Goal: Task Accomplishment & Management: Use online tool/utility

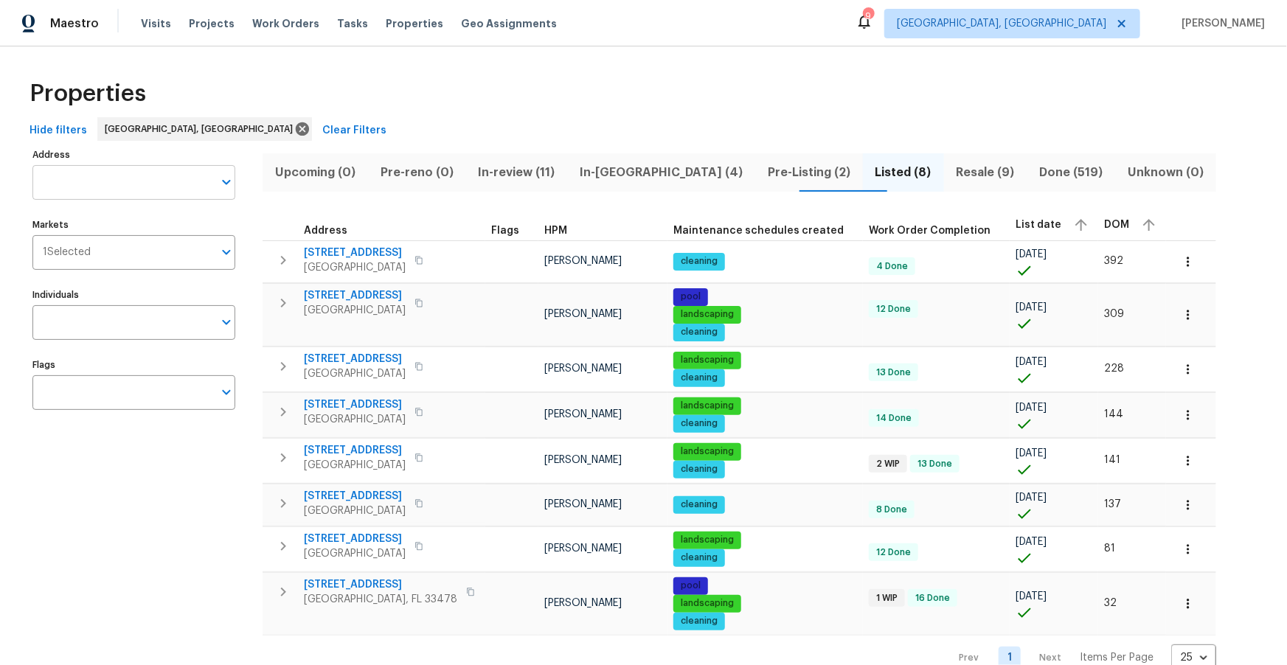
scroll to position [28, 0]
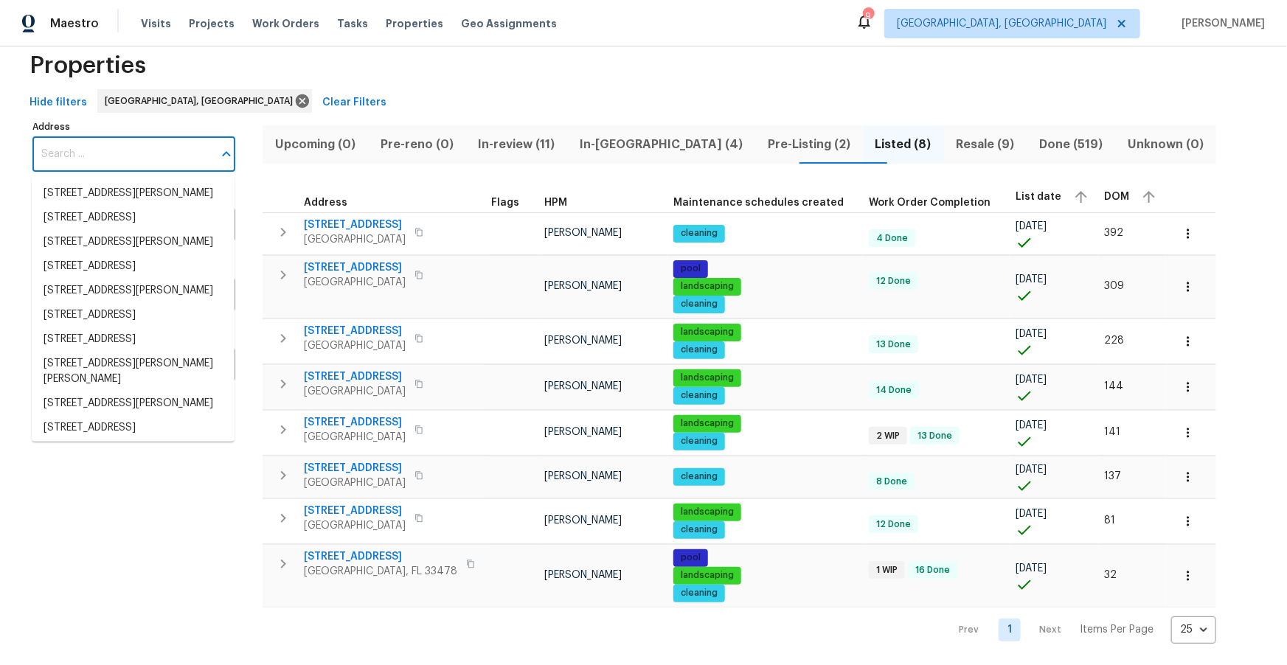
click at [132, 150] on input "Address" at bounding box center [122, 154] width 181 height 35
paste input "[STREET_ADDRESS]"
type input "[STREET_ADDRESS]"
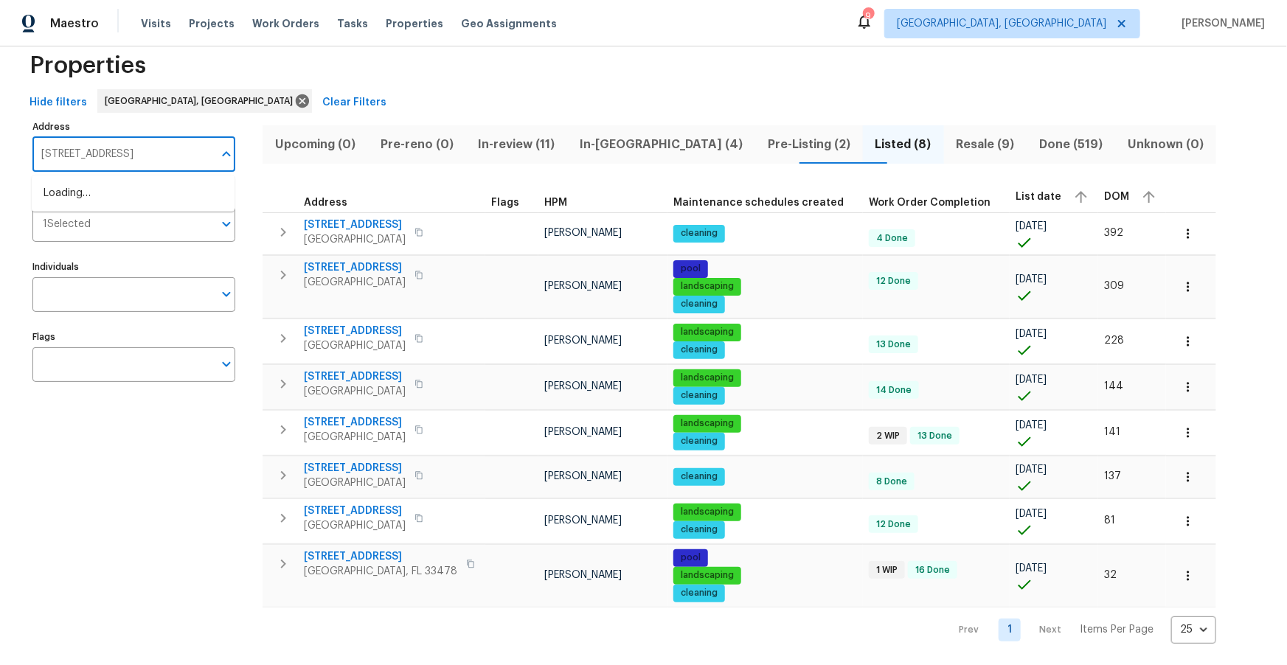
scroll to position [0, 14]
click at [112, 201] on li "3293 Hobart Dr NW Atlanta GA 30318" at bounding box center [133, 193] width 203 height 24
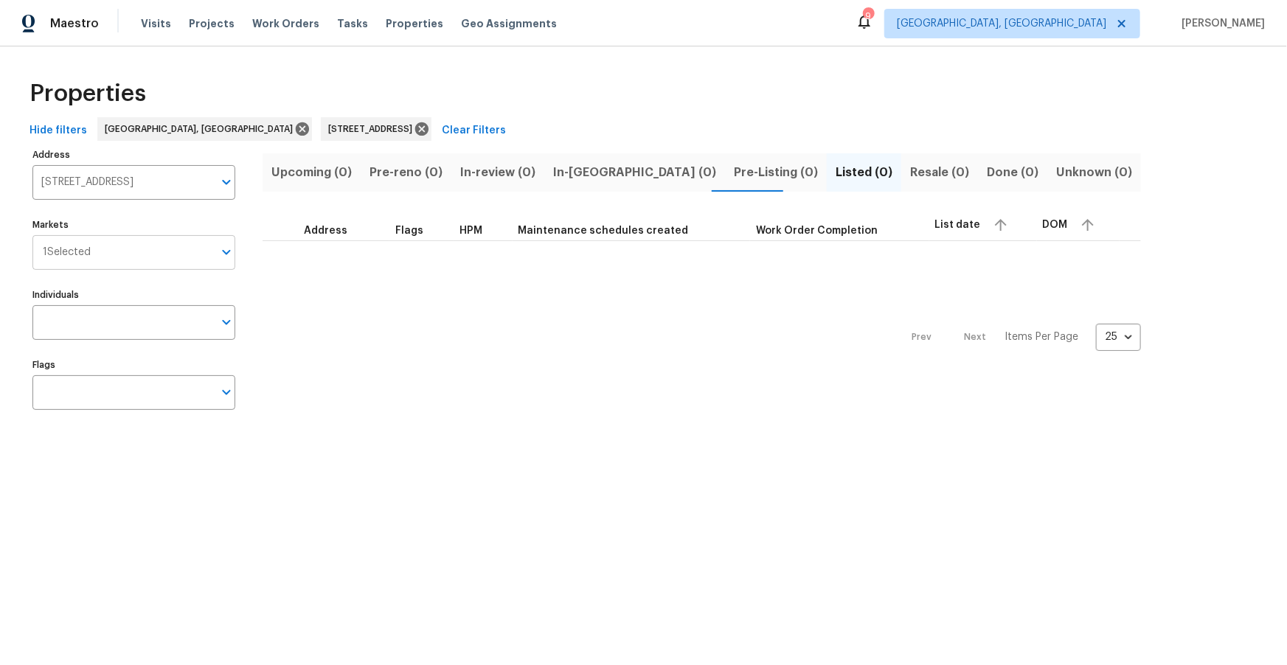
click at [113, 260] on input "Markets" at bounding box center [152, 252] width 122 height 35
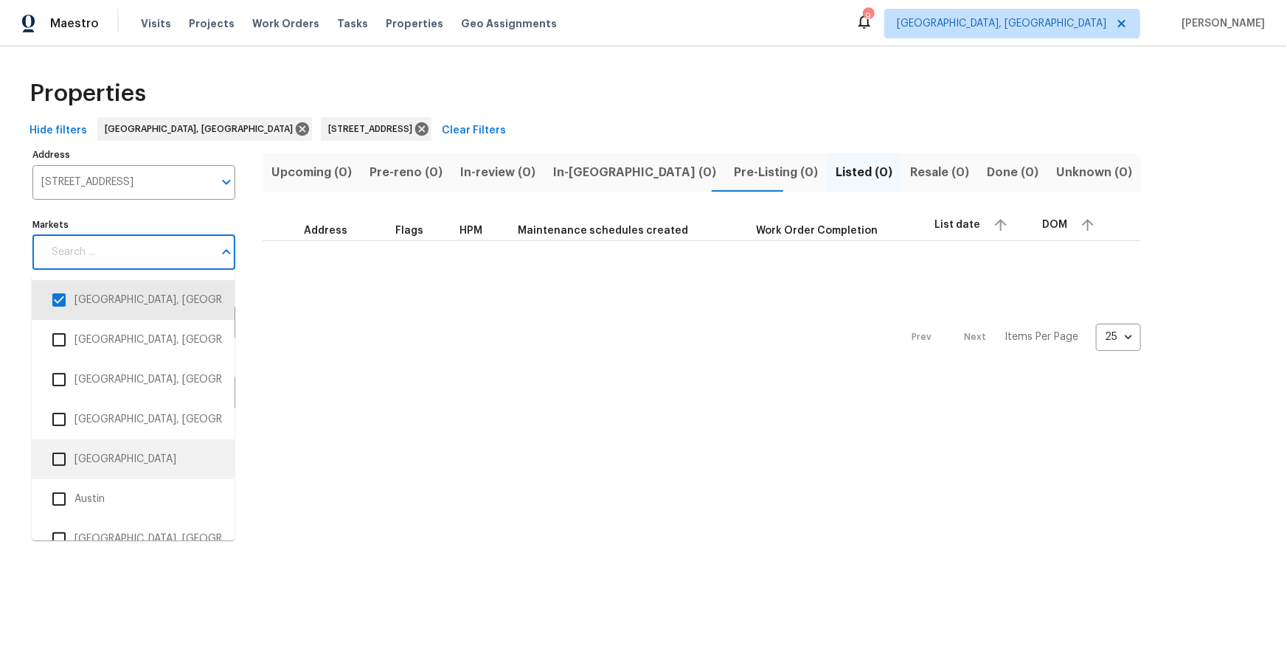
click at [71, 457] on input "checkbox" at bounding box center [59, 459] width 31 height 31
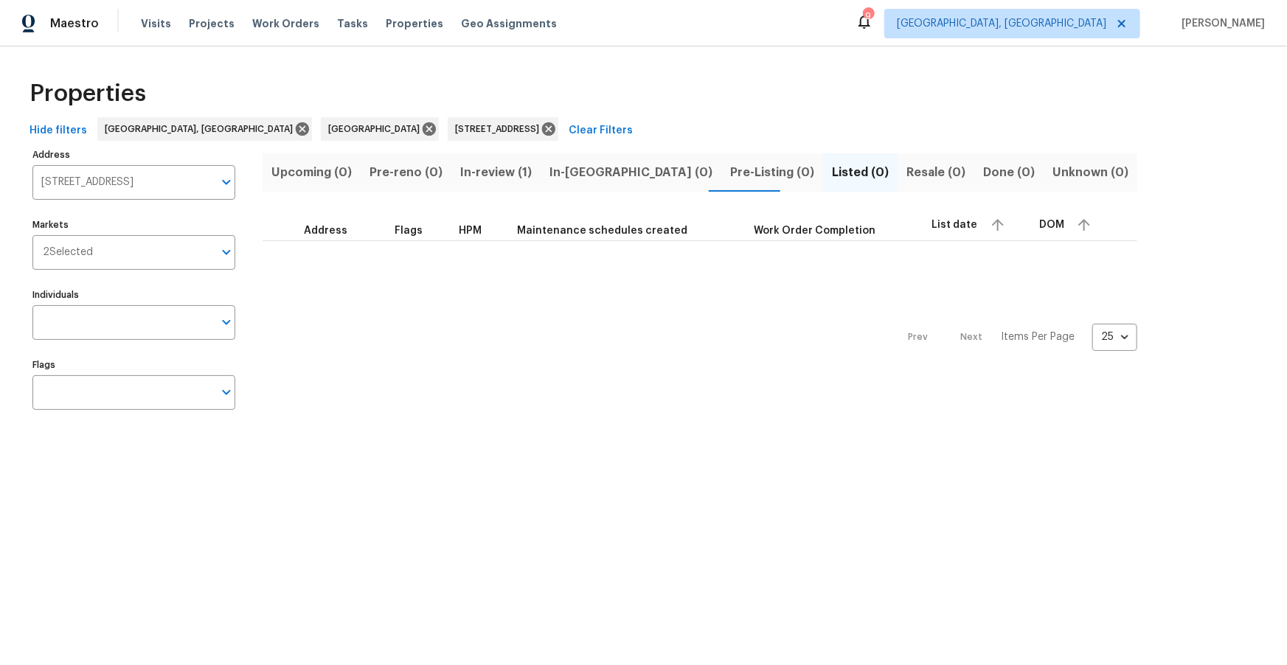
click at [488, 176] on span "In-review (1)" at bounding box center [496, 172] width 72 height 21
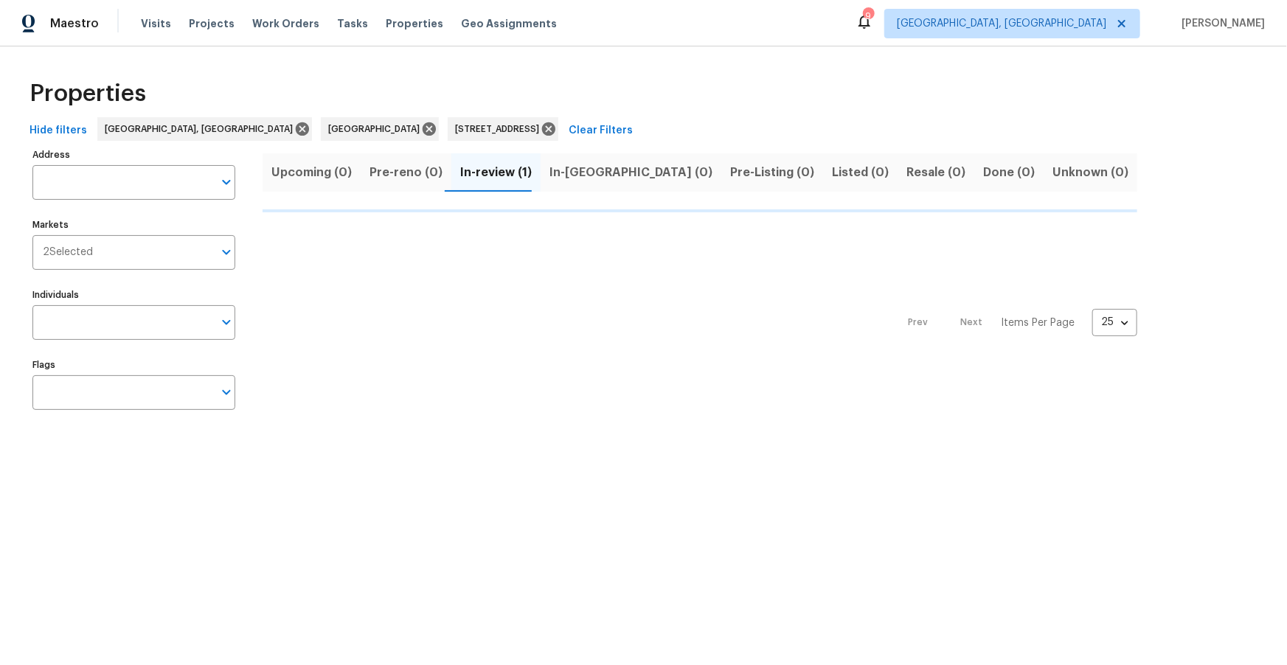
type input "3293 Hobart Dr NW Atlanta GA 30318"
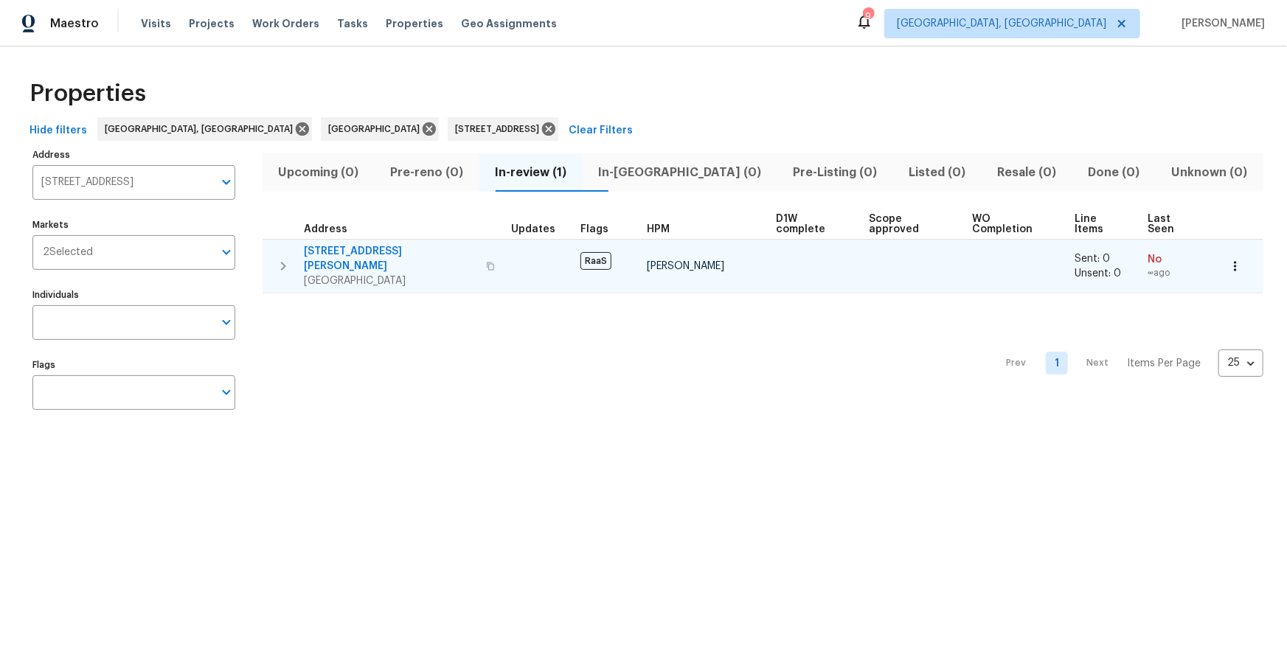
click at [354, 246] on span "3293 Hobart Dr NW" at bounding box center [390, 259] width 173 height 30
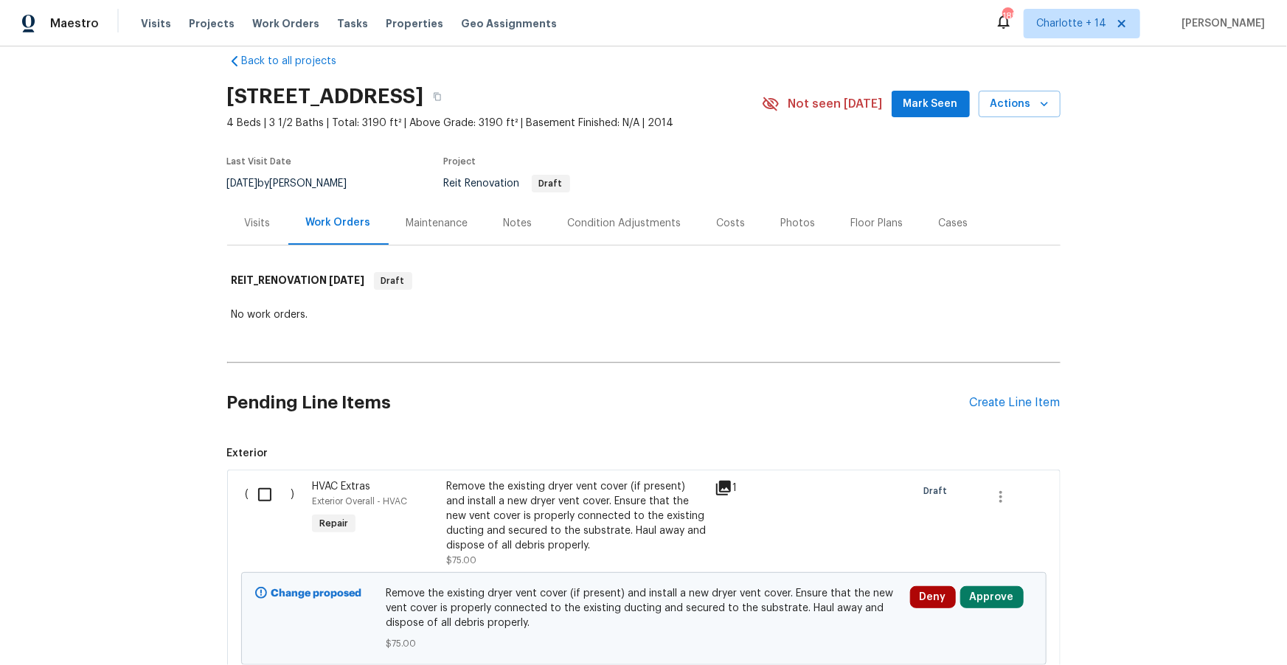
scroll to position [24, 0]
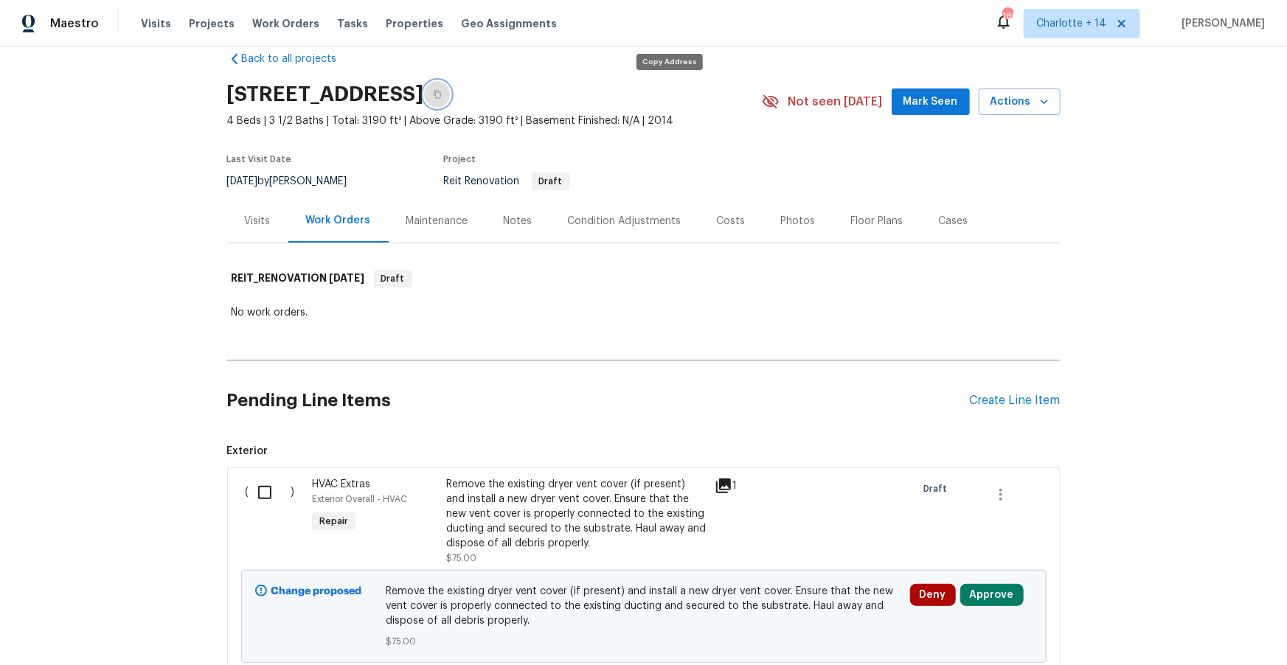
drag, startPoint x: 668, startPoint y: 95, endPoint x: 795, endPoint y: 56, distance: 132.7
click at [442, 94] on icon "button" at bounding box center [437, 94] width 9 height 9
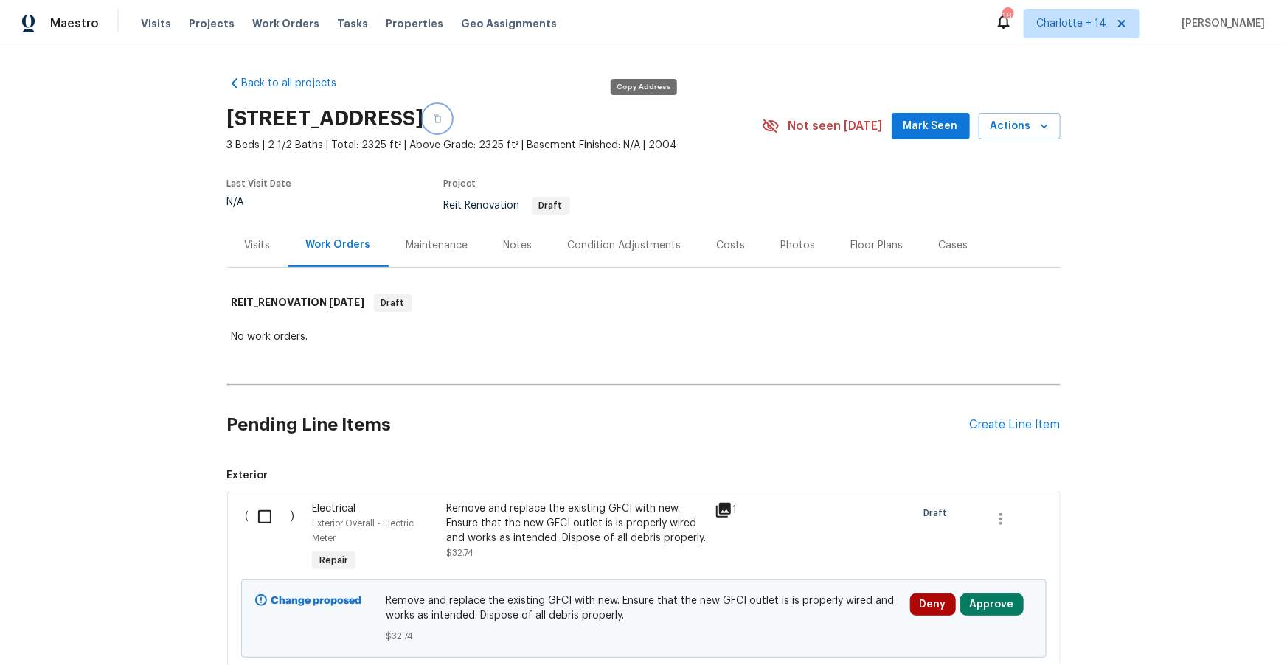
click at [451, 118] on button "button" at bounding box center [437, 118] width 27 height 27
click at [1039, 130] on icon "button" at bounding box center [1044, 126] width 15 height 15
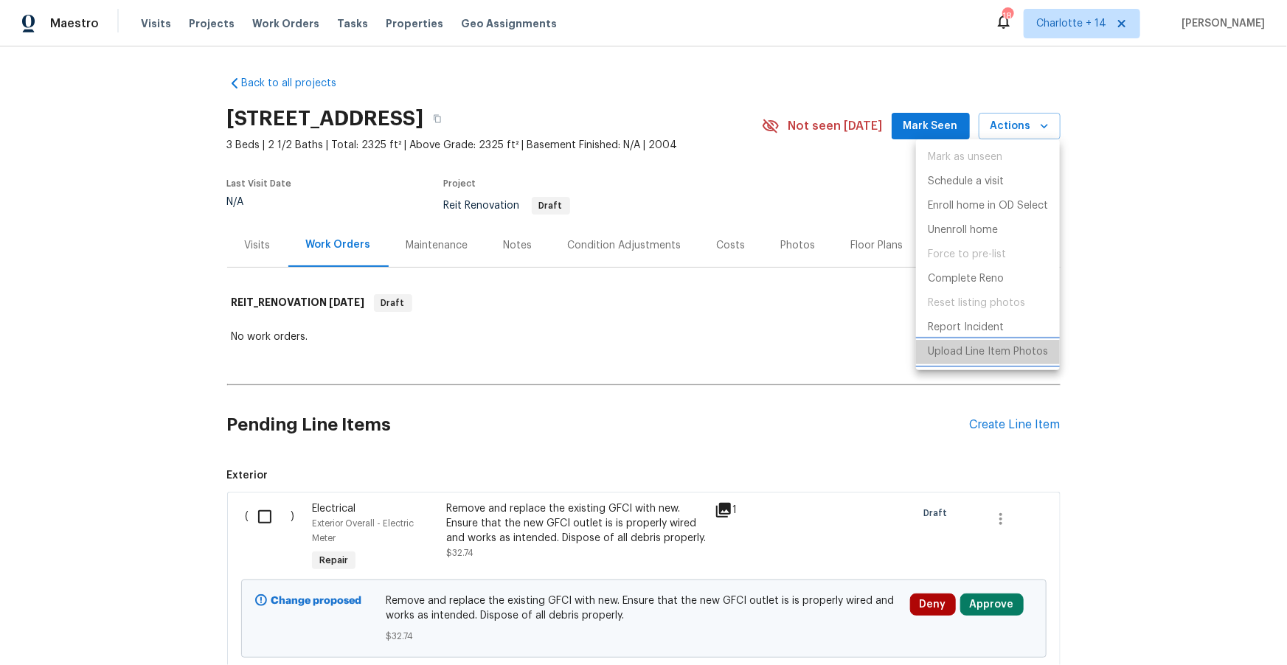
click at [999, 358] on p "Upload Line Item Photos" at bounding box center [988, 351] width 120 height 15
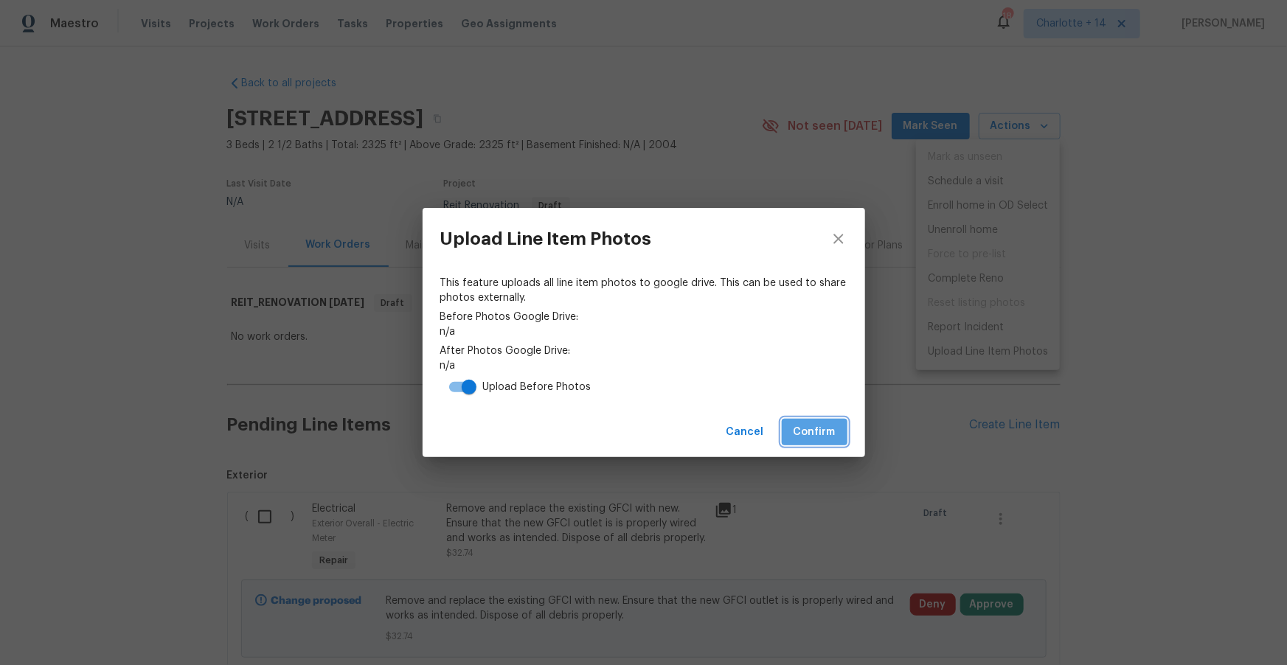
click at [833, 437] on span "Confirm" at bounding box center [815, 432] width 42 height 18
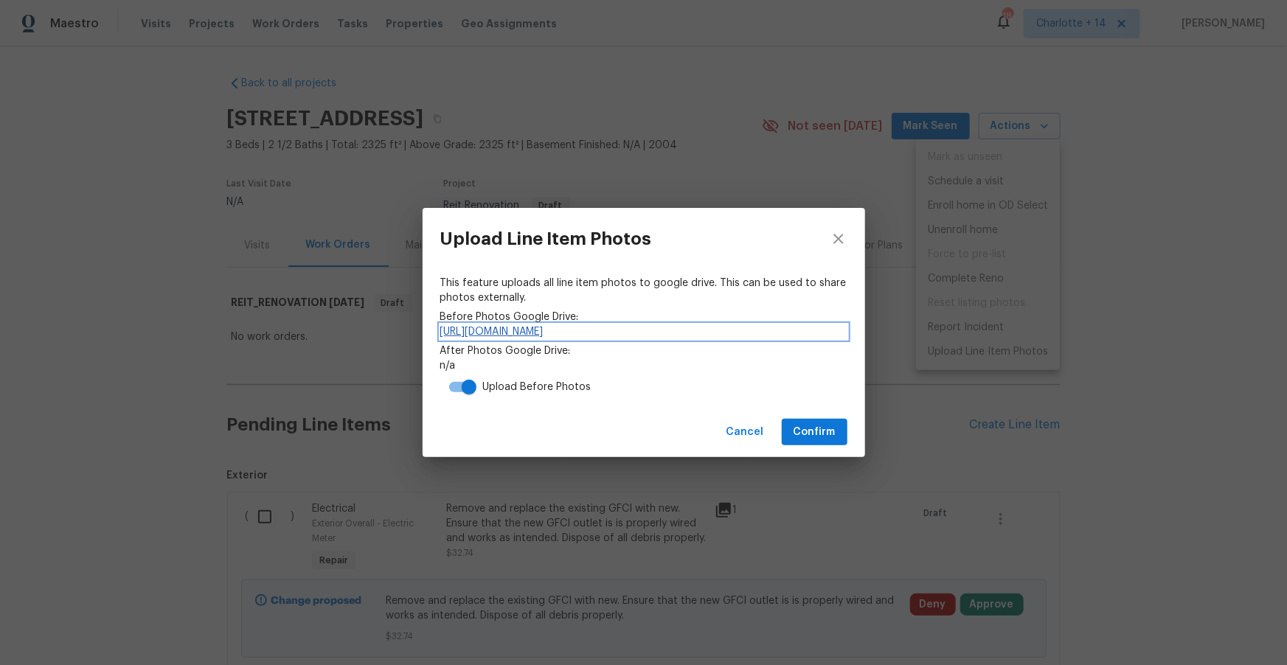
click at [786, 335] on link "https://drive.google.com/drive/folders/1DDo6RMG2dsW0PQ7i5nFQqtI_KFESnBwD" at bounding box center [643, 332] width 407 height 15
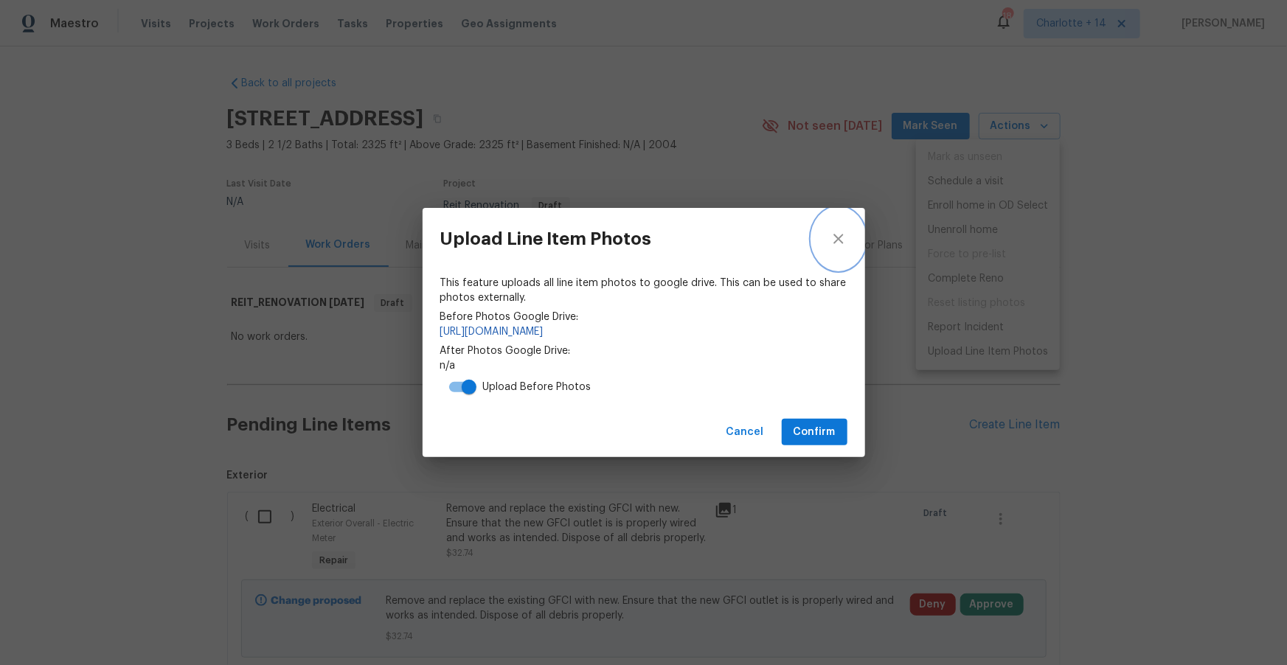
click at [831, 242] on icon "close" at bounding box center [839, 239] width 18 height 18
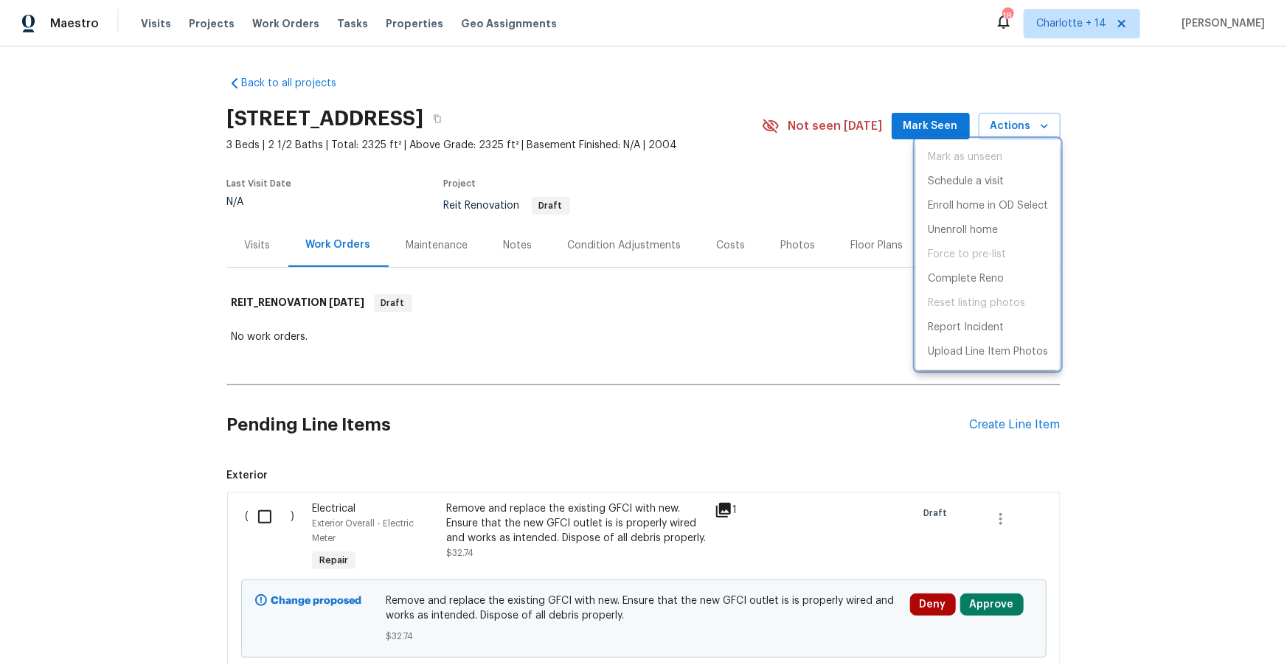
click at [743, 125] on div at bounding box center [643, 332] width 1287 height 665
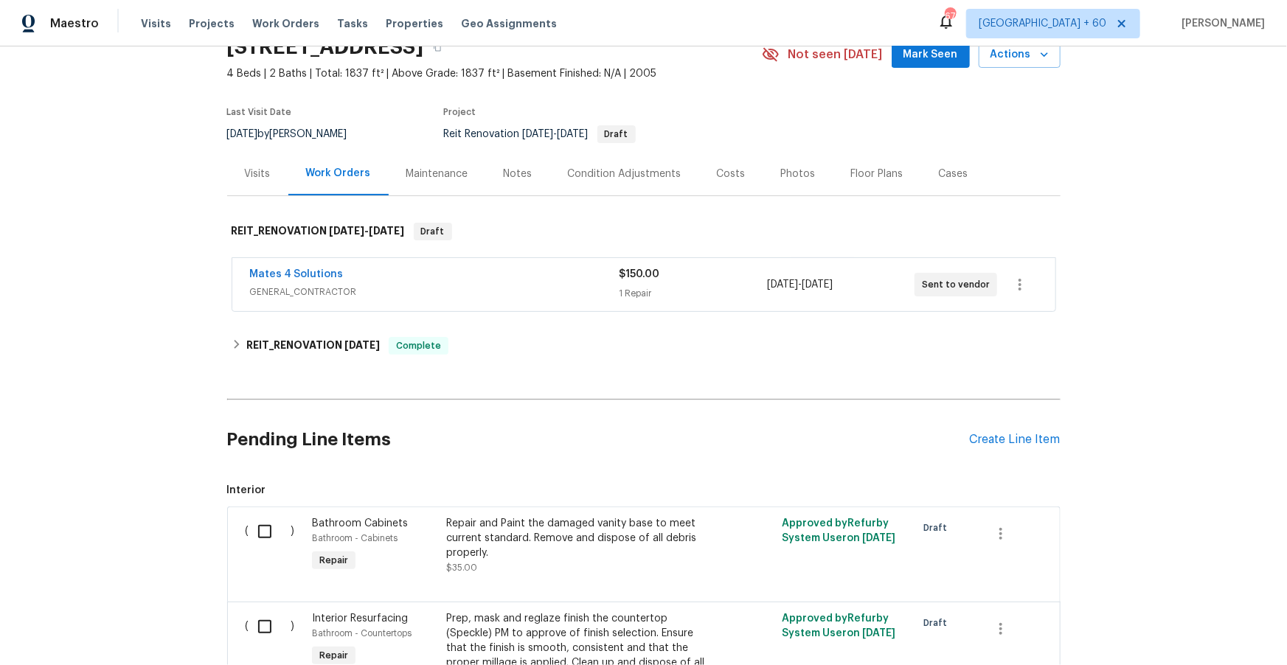
scroll to position [73, 0]
click at [320, 277] on link "Mates 4 Solutions" at bounding box center [297, 273] width 94 height 10
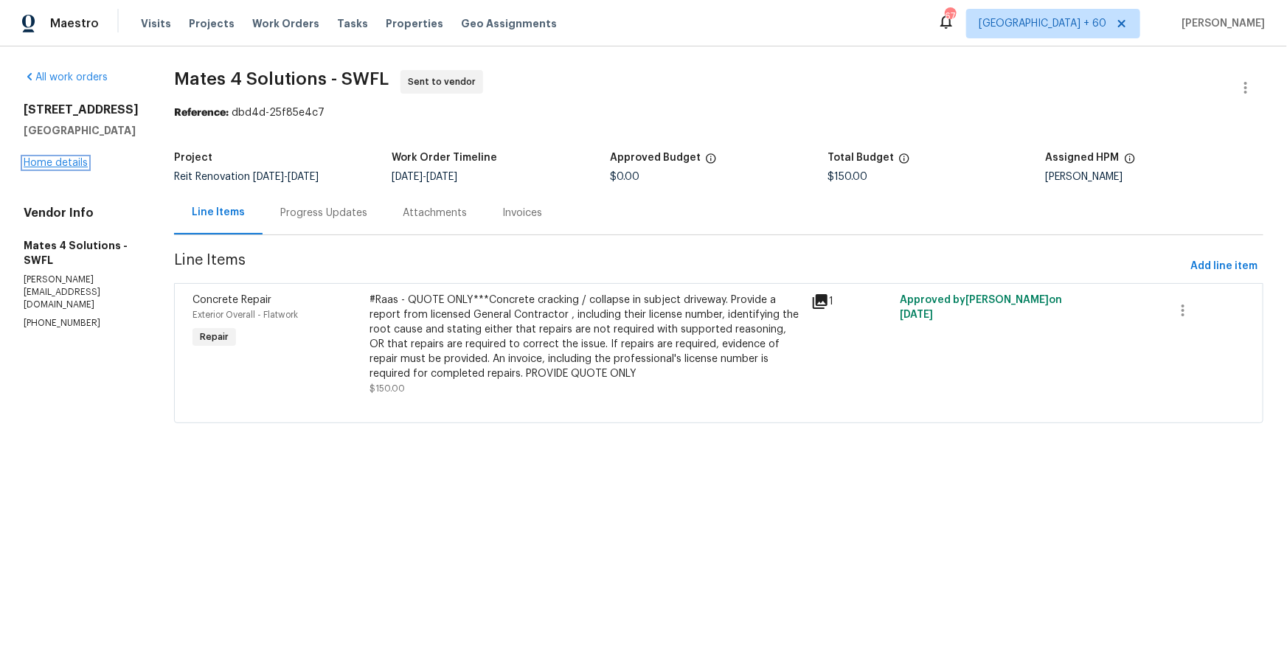
click at [50, 167] on link "Home details" at bounding box center [56, 163] width 64 height 10
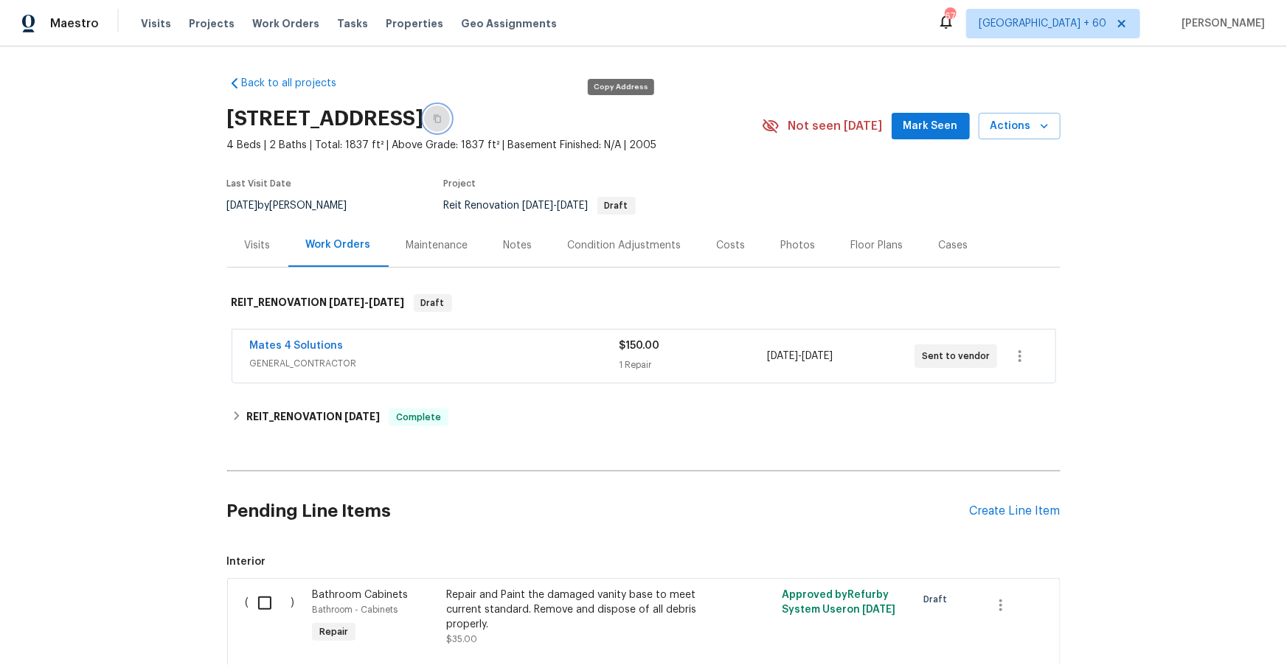
click at [442, 117] on icon "button" at bounding box center [437, 118] width 9 height 9
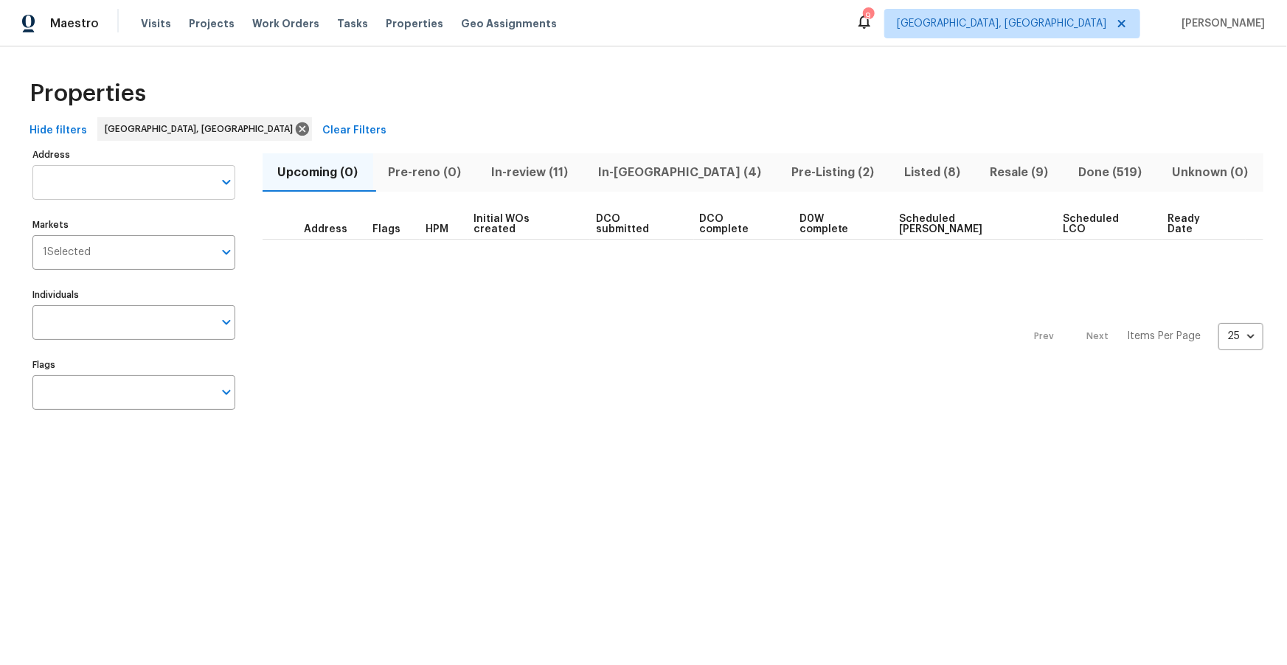
click at [88, 176] on input "Address" at bounding box center [122, 182] width 181 height 35
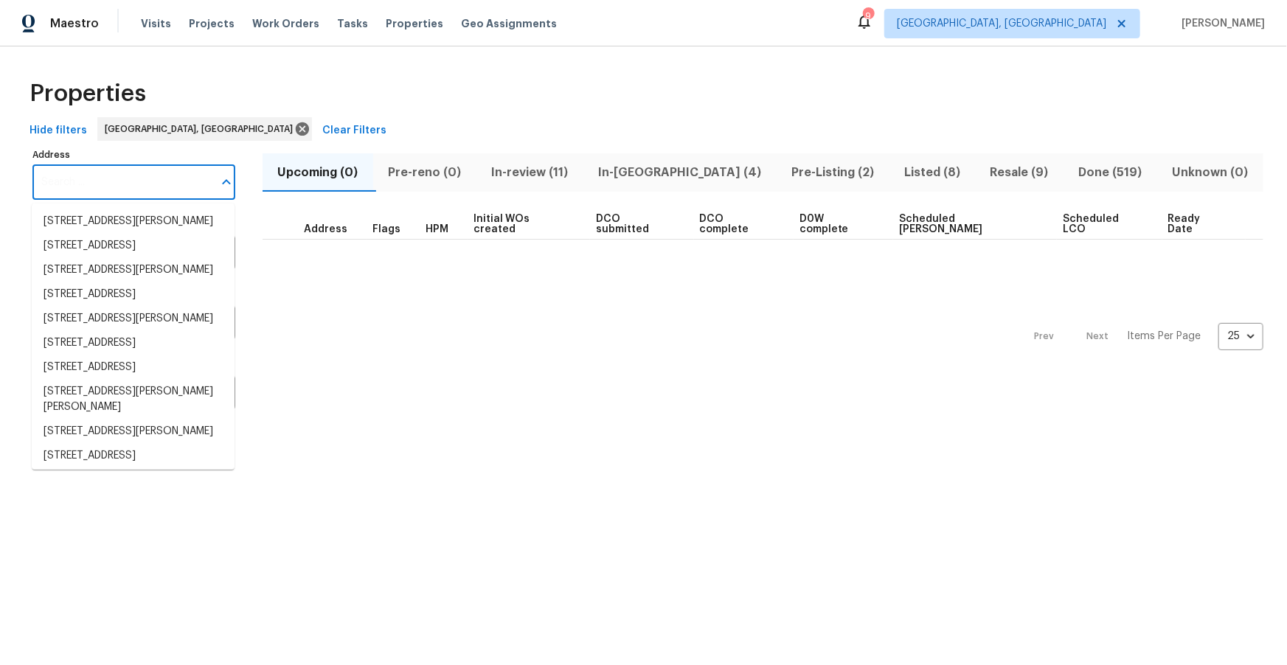
paste input "1950 Rue Michelle"
type input "1950 Rue Michelle"
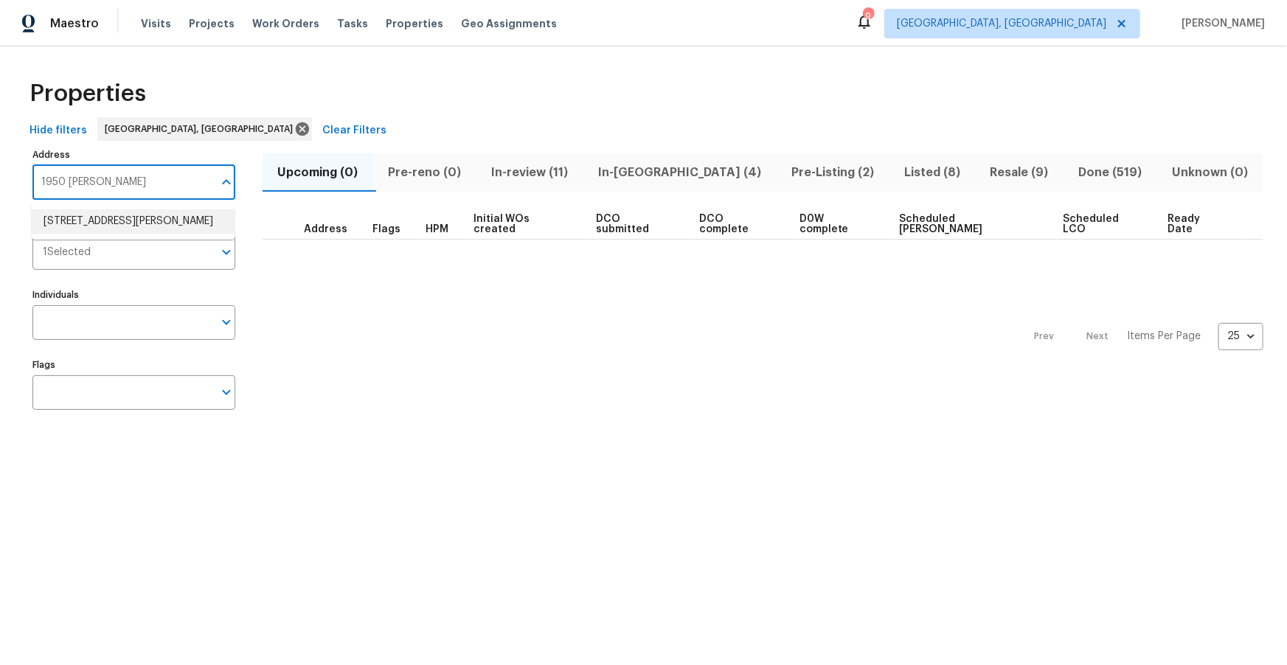
click at [94, 222] on li "1950 Rue Michelle Chula Vista CA 91913" at bounding box center [133, 221] width 203 height 24
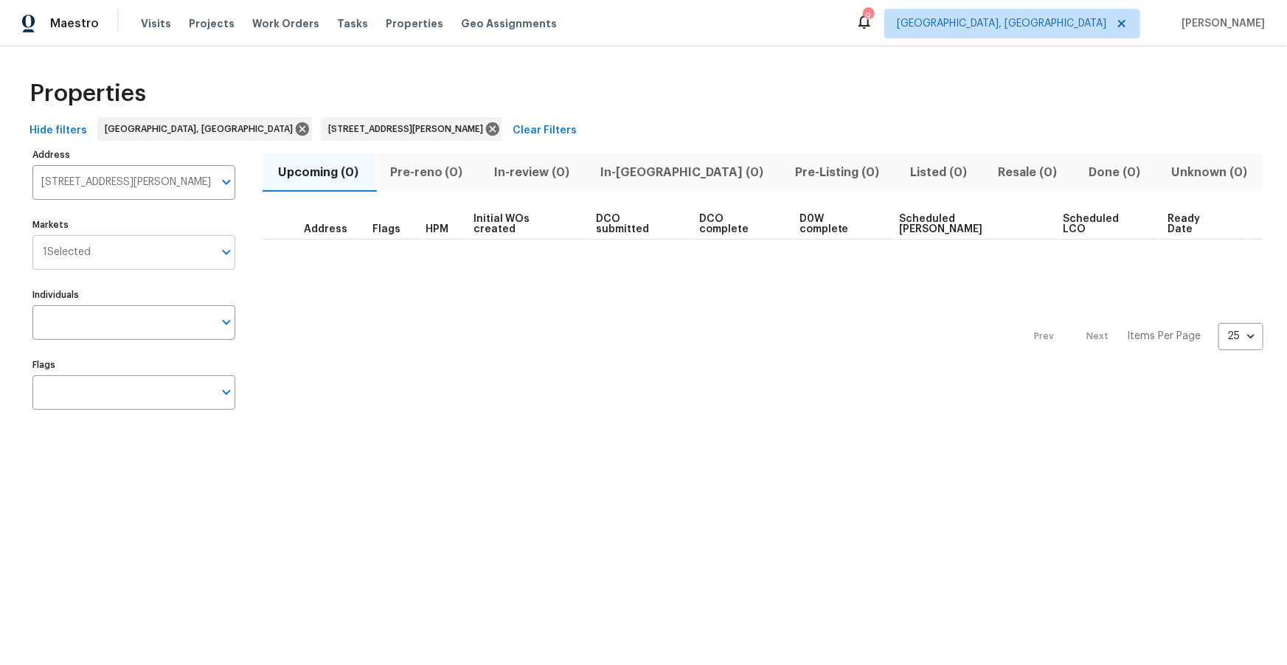
click at [124, 260] on input "Markets" at bounding box center [152, 252] width 122 height 35
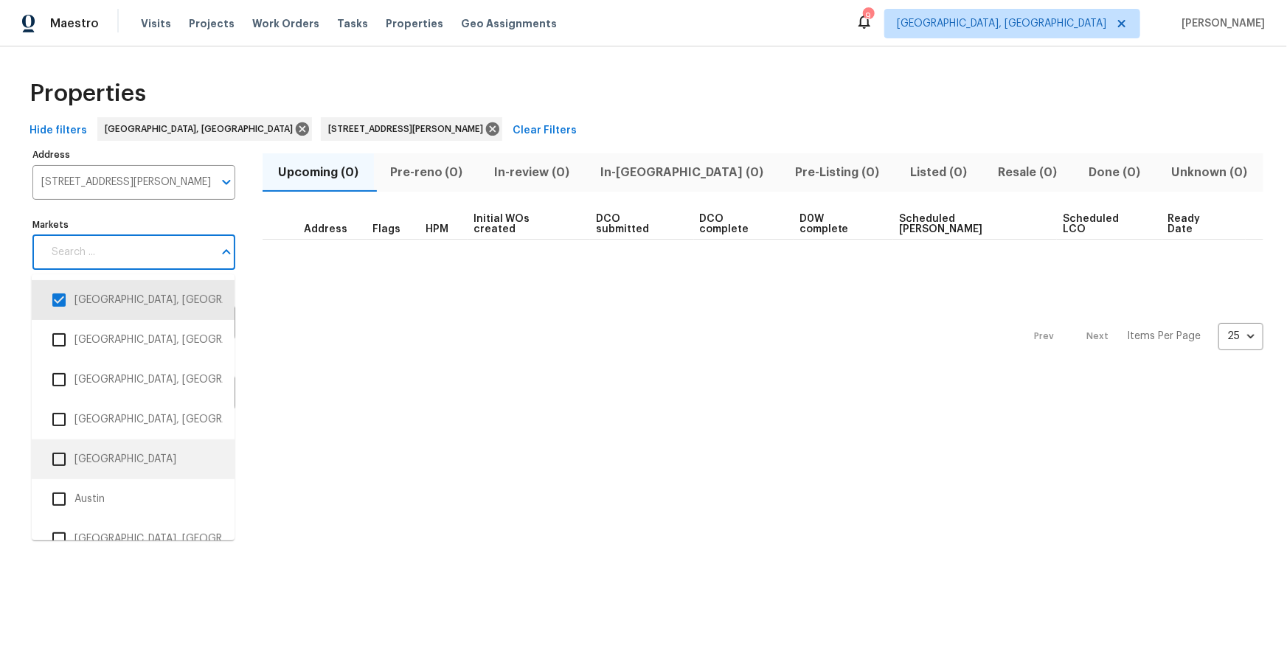
click at [95, 456] on li "Atlanta" at bounding box center [133, 459] width 179 height 31
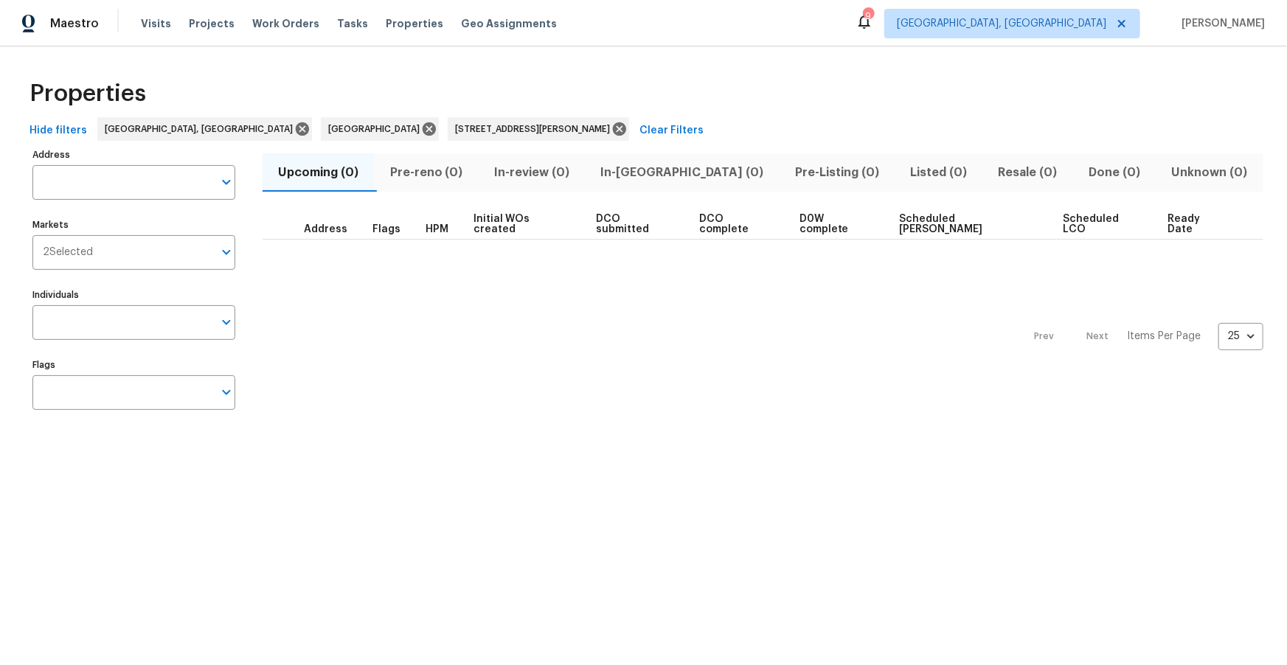
type input "1950 Rue Michelle Chula Vista CA 91913"
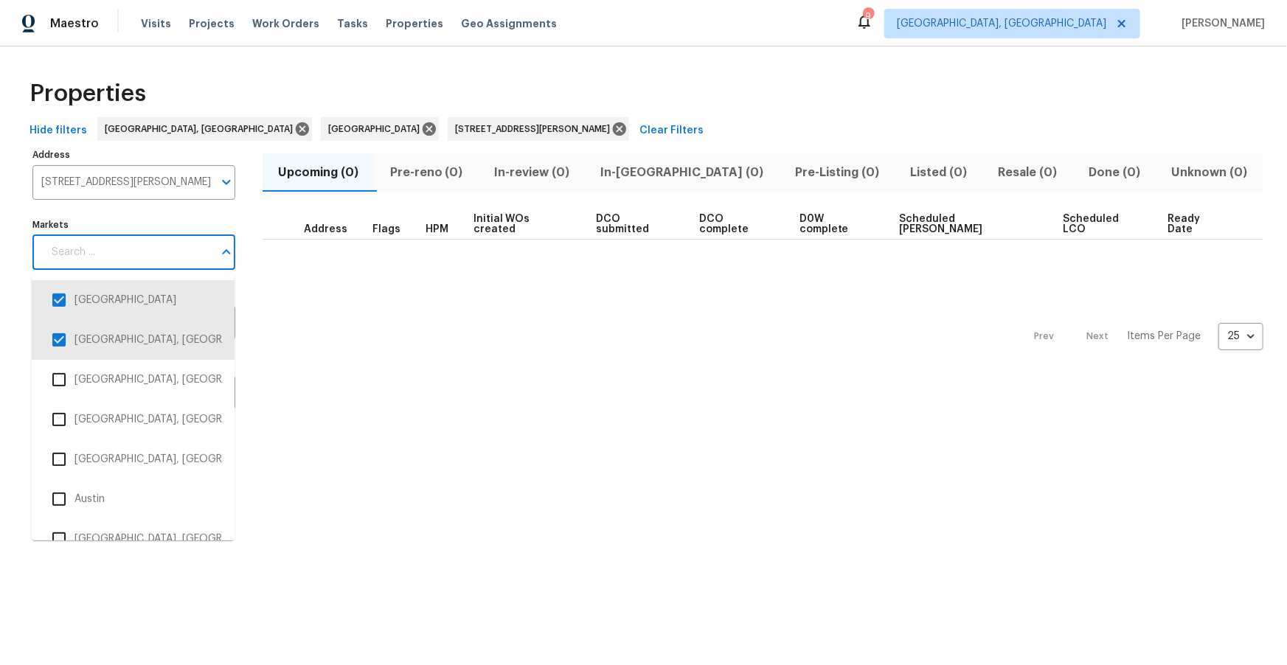
click at [123, 249] on input "Markets" at bounding box center [128, 252] width 170 height 35
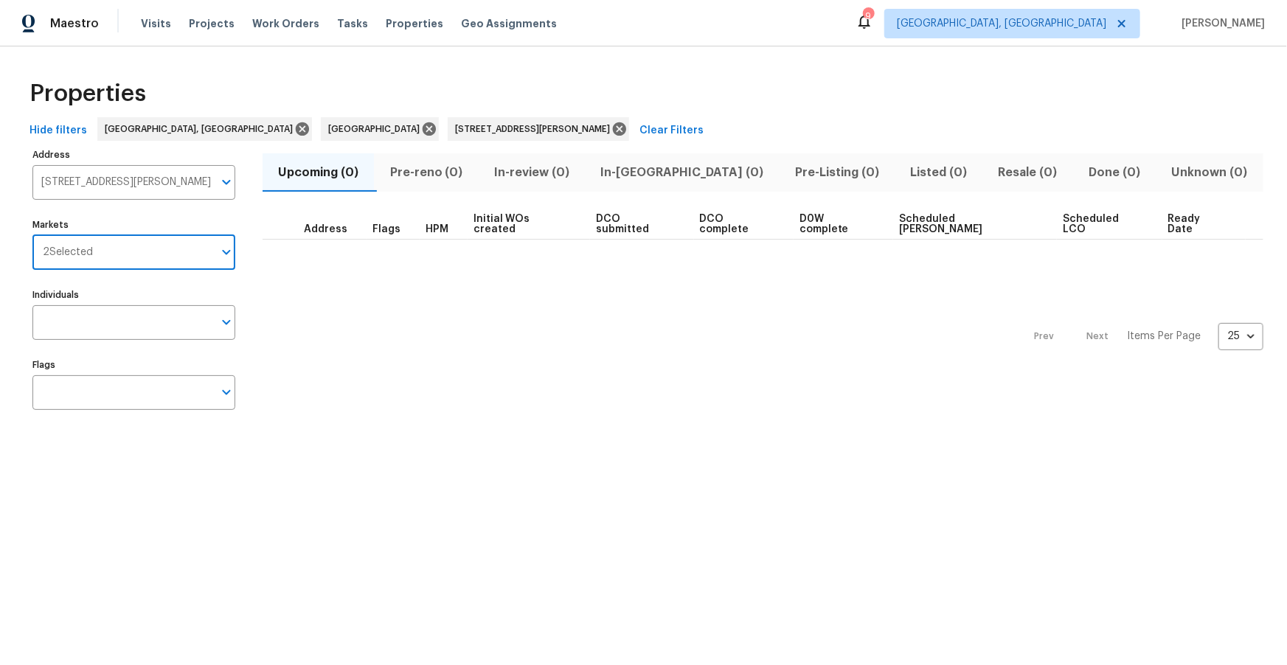
click at [80, 252] on div "2 Selected Markets" at bounding box center [133, 252] width 203 height 35
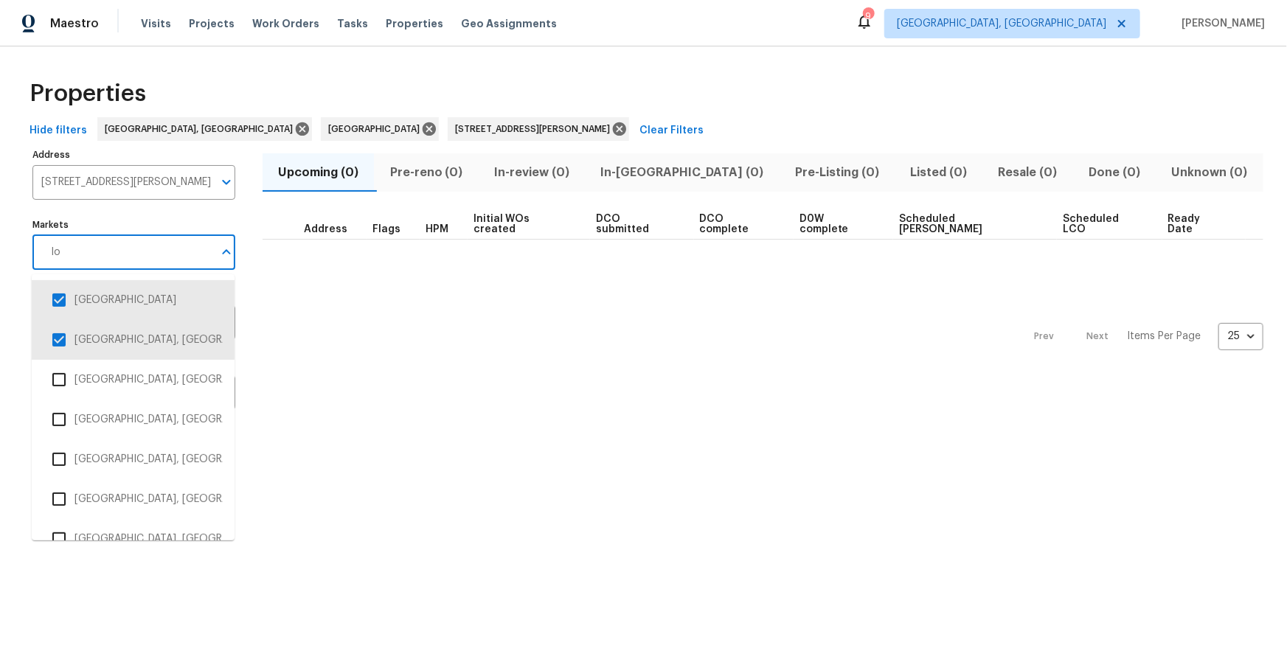
type input "los"
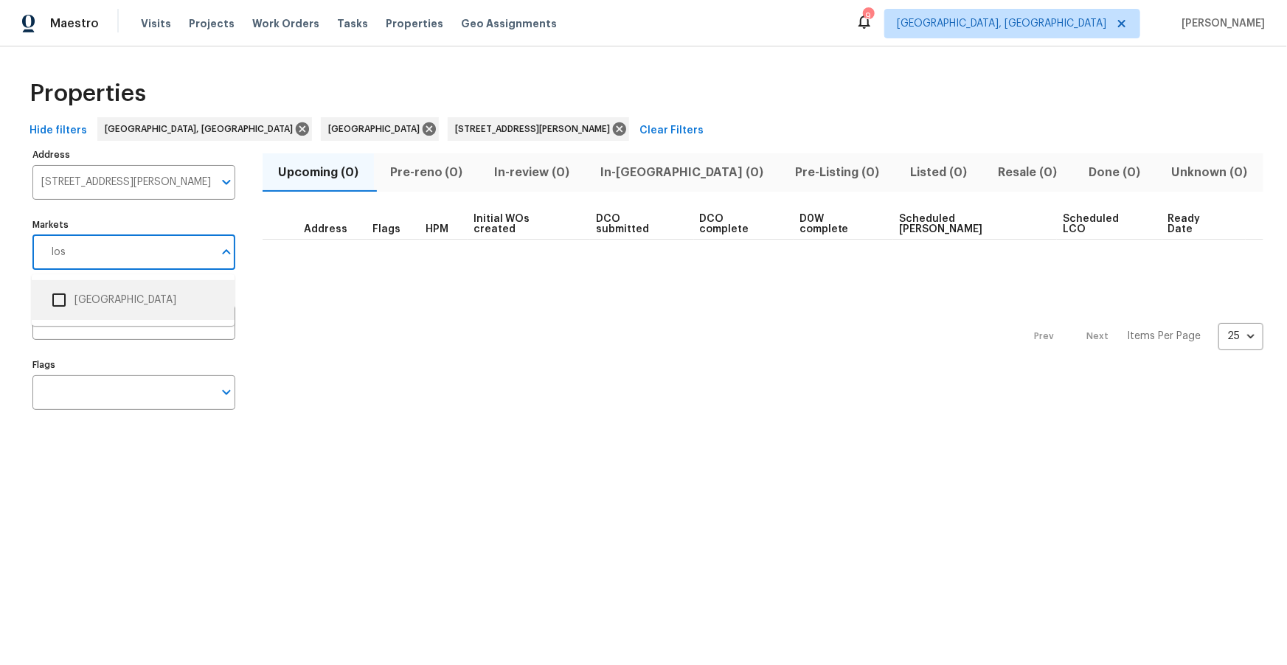
click at [63, 305] on input "checkbox" at bounding box center [59, 300] width 31 height 31
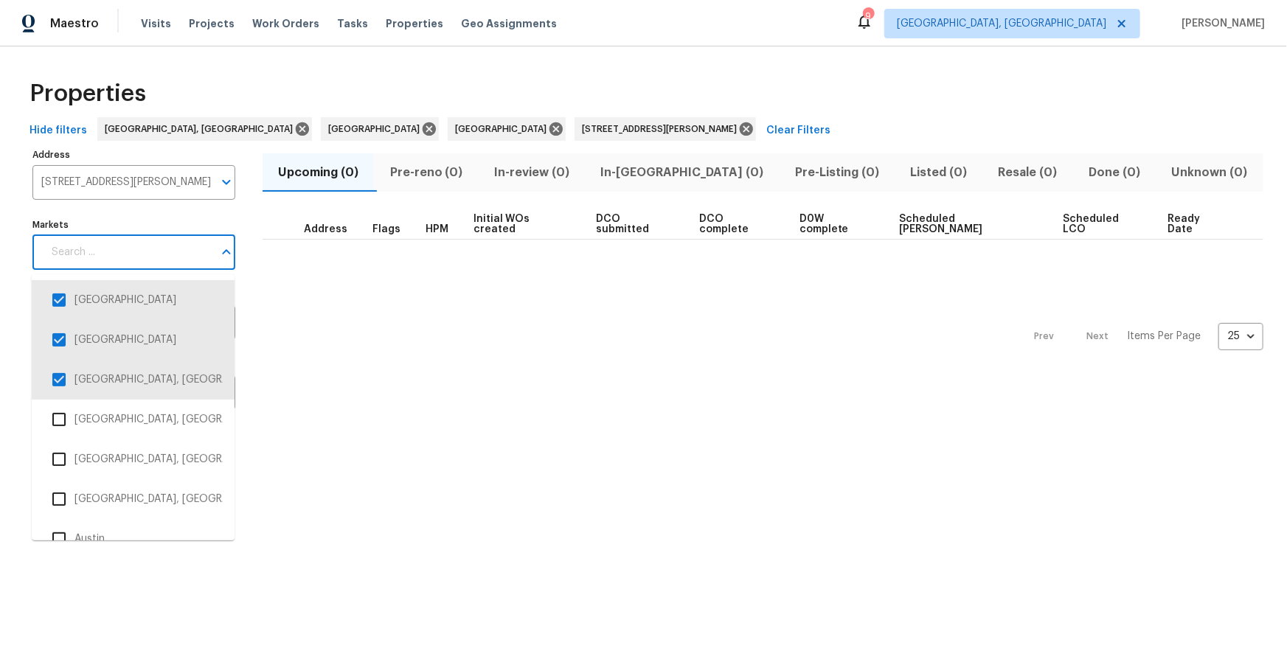
click at [138, 251] on input "Markets" at bounding box center [128, 252] width 170 height 35
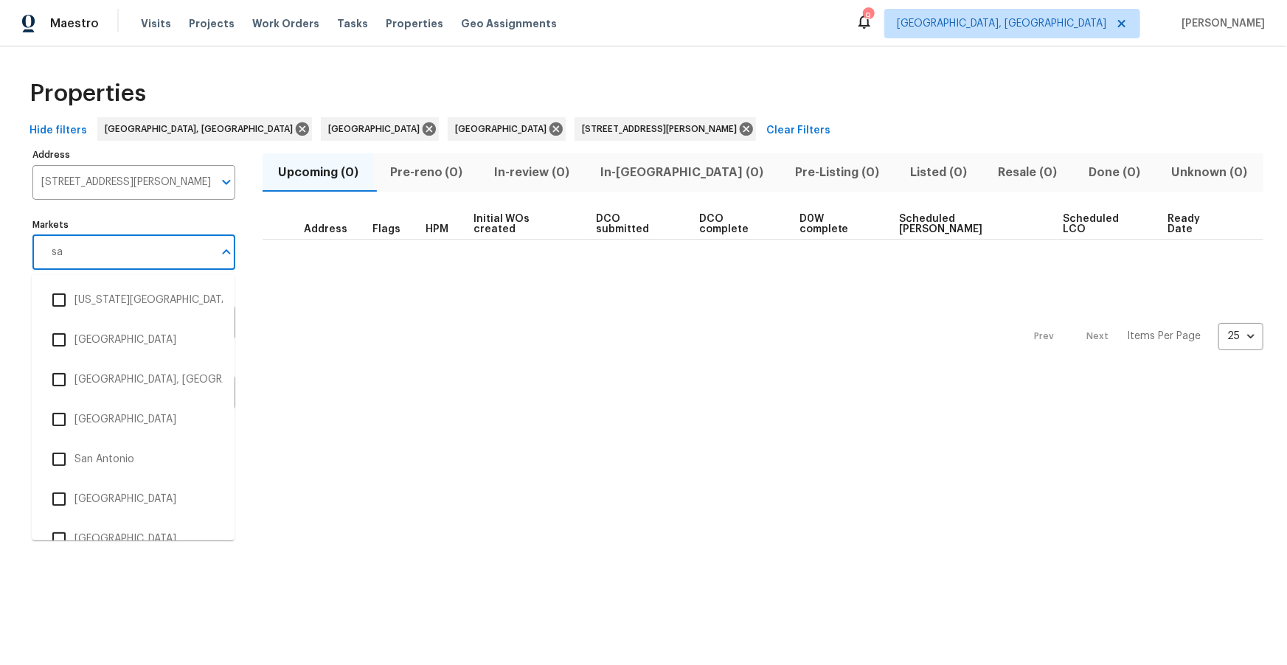
type input "san"
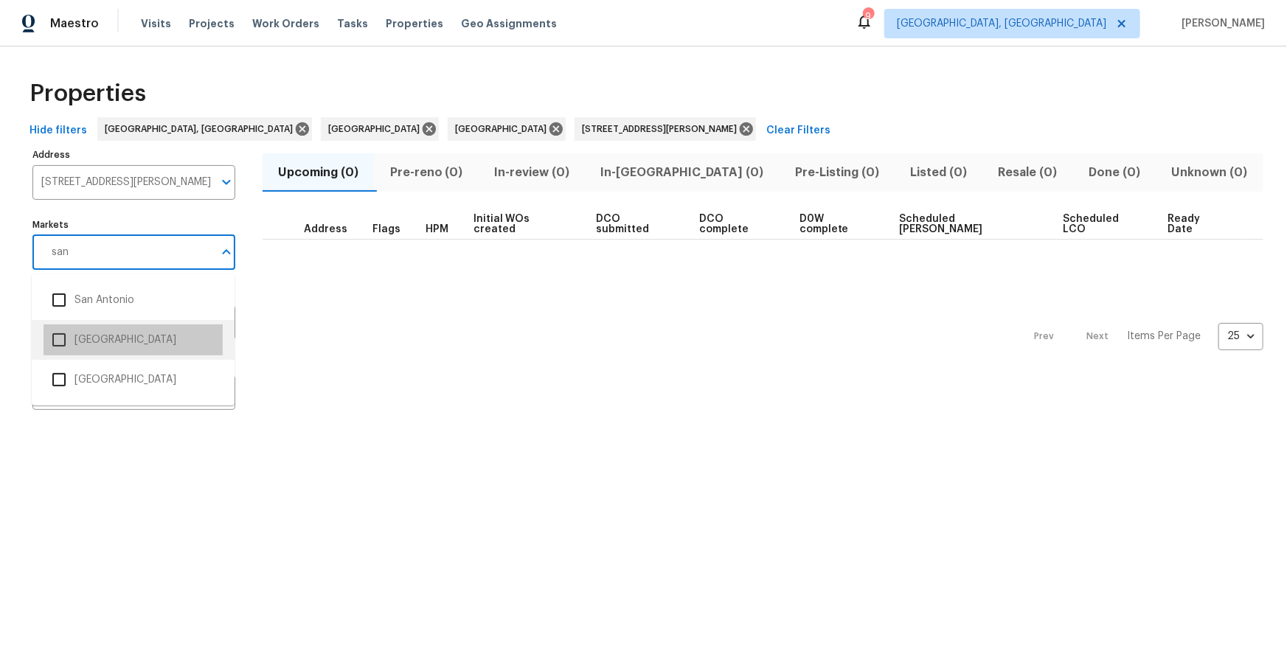
click at [102, 333] on li "San Diego" at bounding box center [133, 340] width 179 height 31
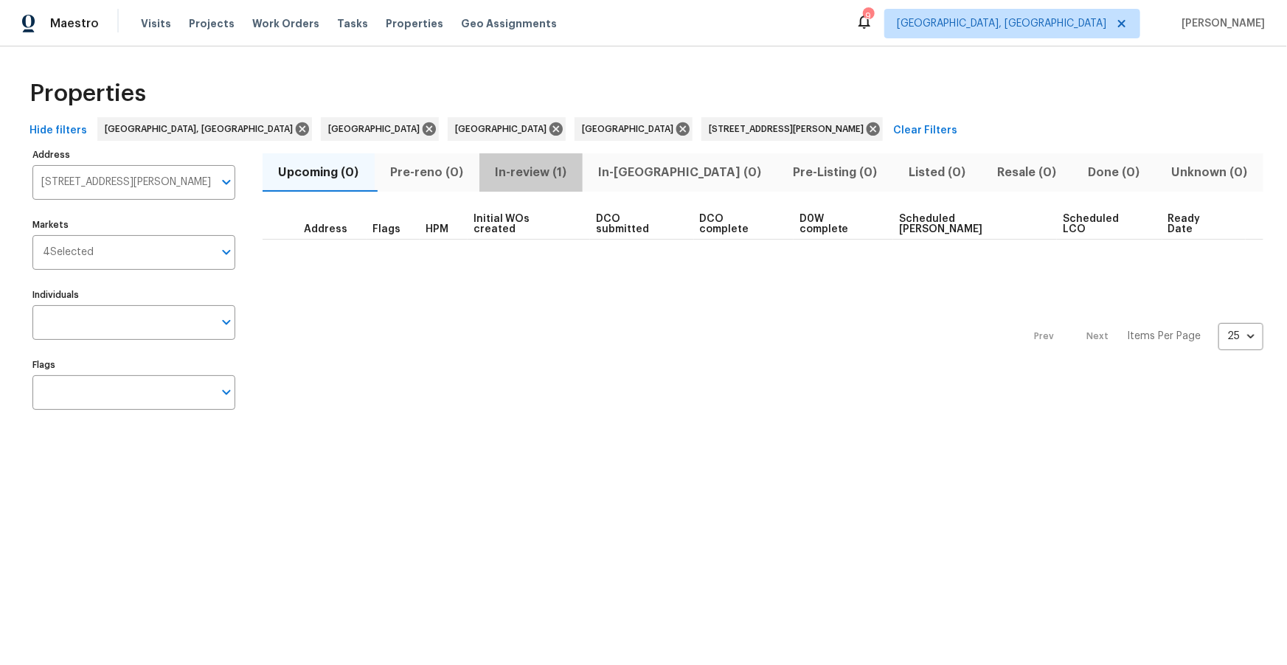
click at [569, 172] on span "In-review (1)" at bounding box center [531, 172] width 86 height 21
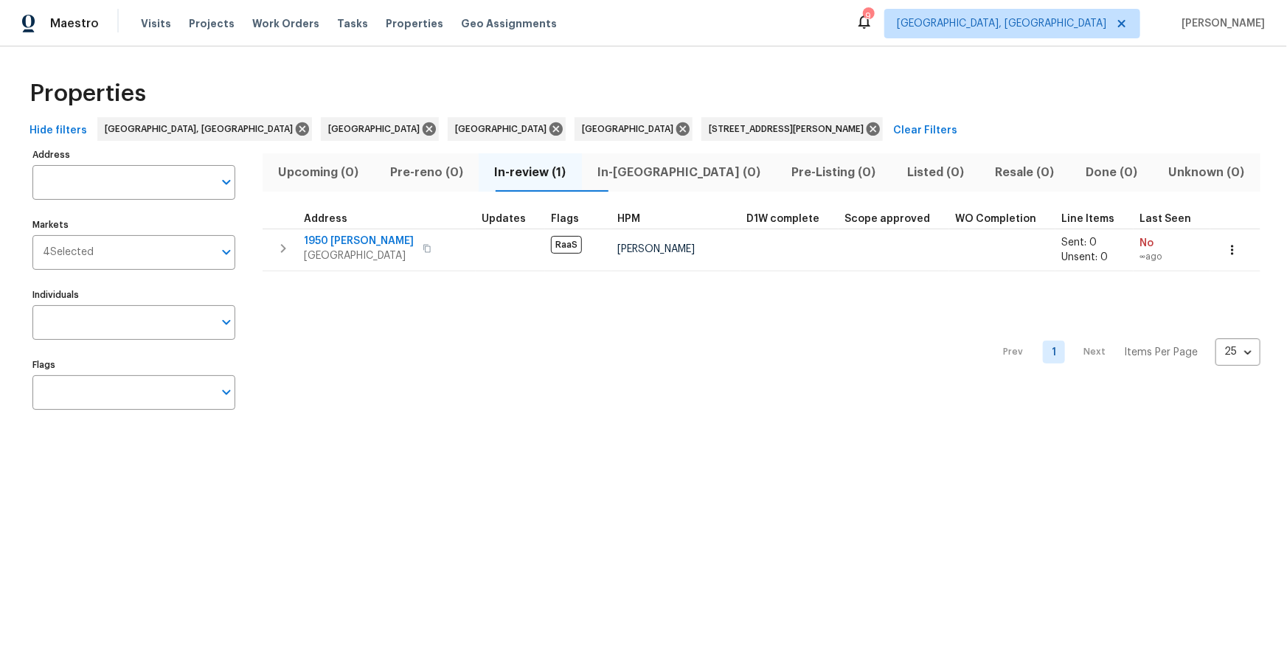
type input "1950 Rue Michelle Chula Vista CA 91913"
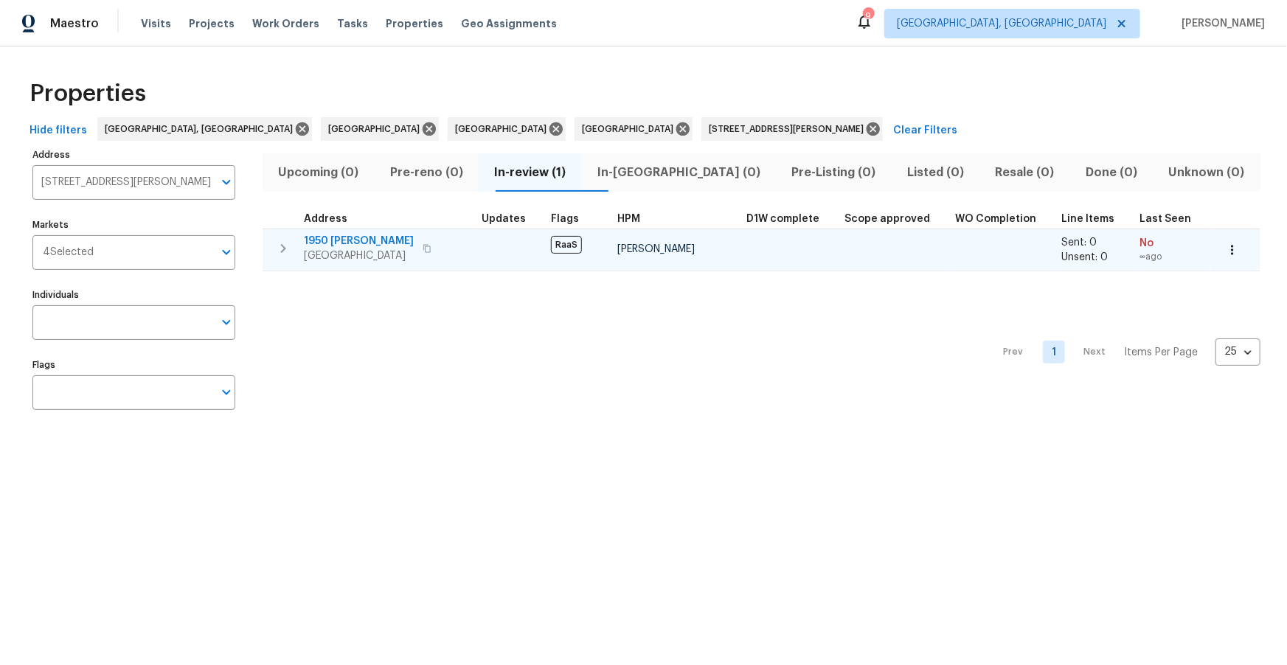
click at [353, 241] on span "1950 Rue Michelle" at bounding box center [359, 241] width 110 height 15
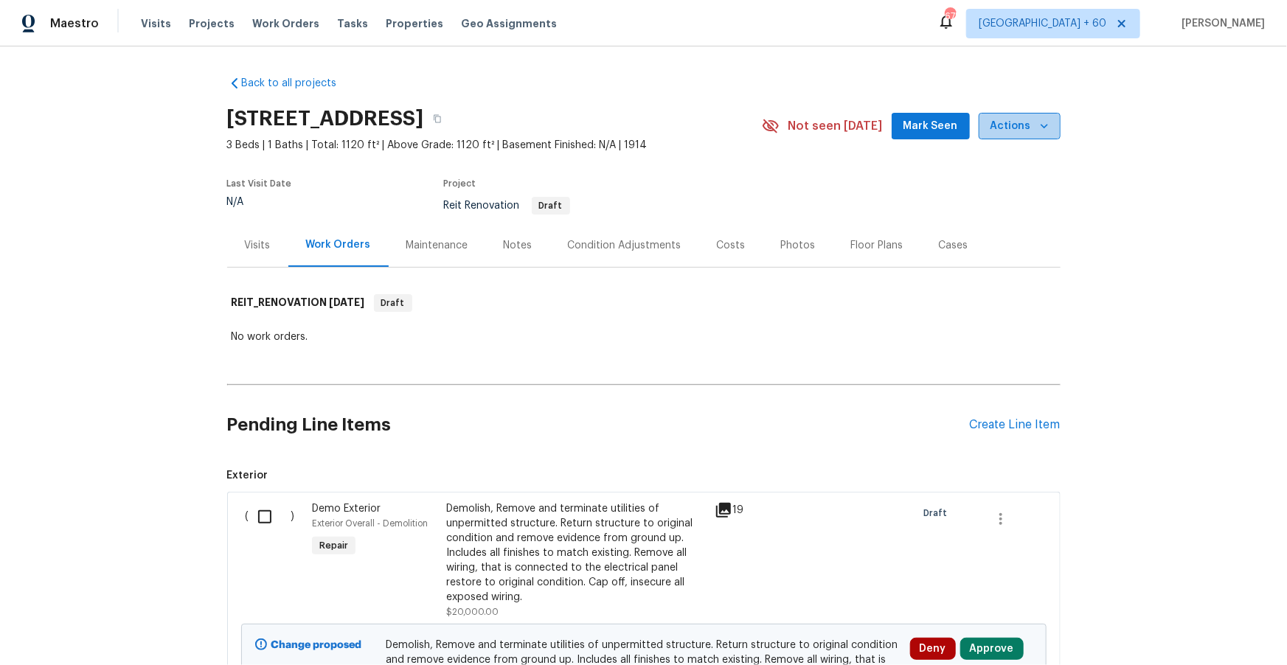
click at [1043, 125] on icon "button" at bounding box center [1044, 126] width 15 height 15
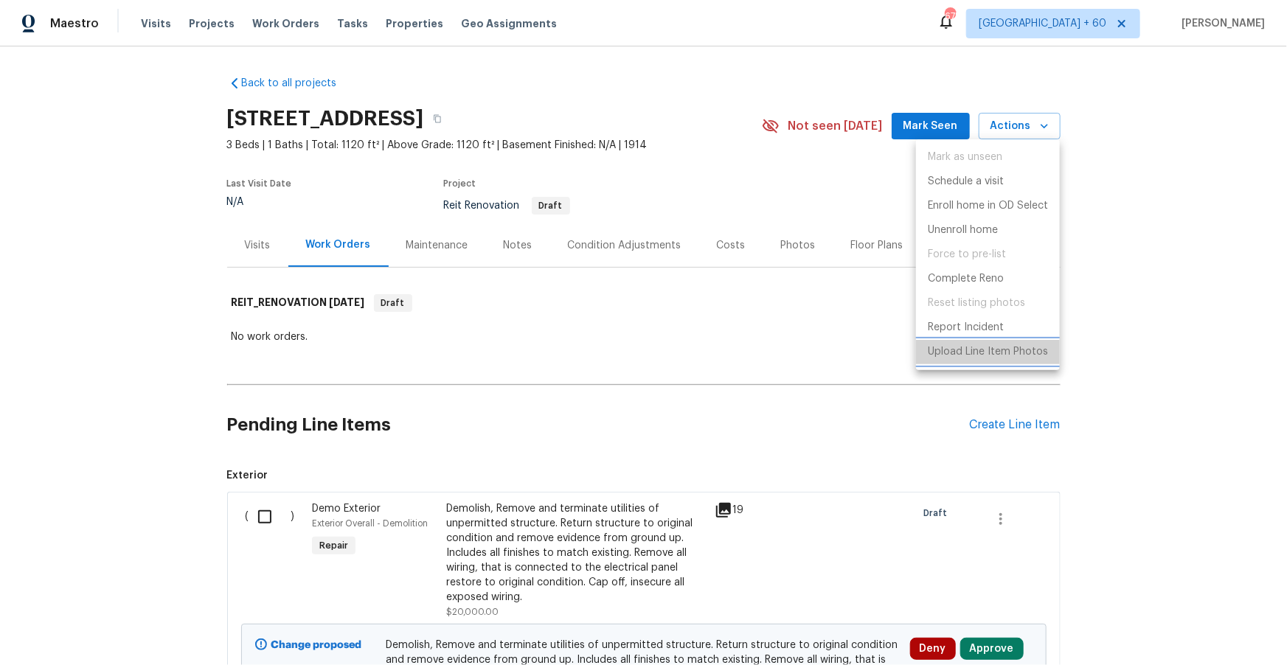
click at [1009, 350] on p "Upload Line Item Photos" at bounding box center [988, 351] width 120 height 15
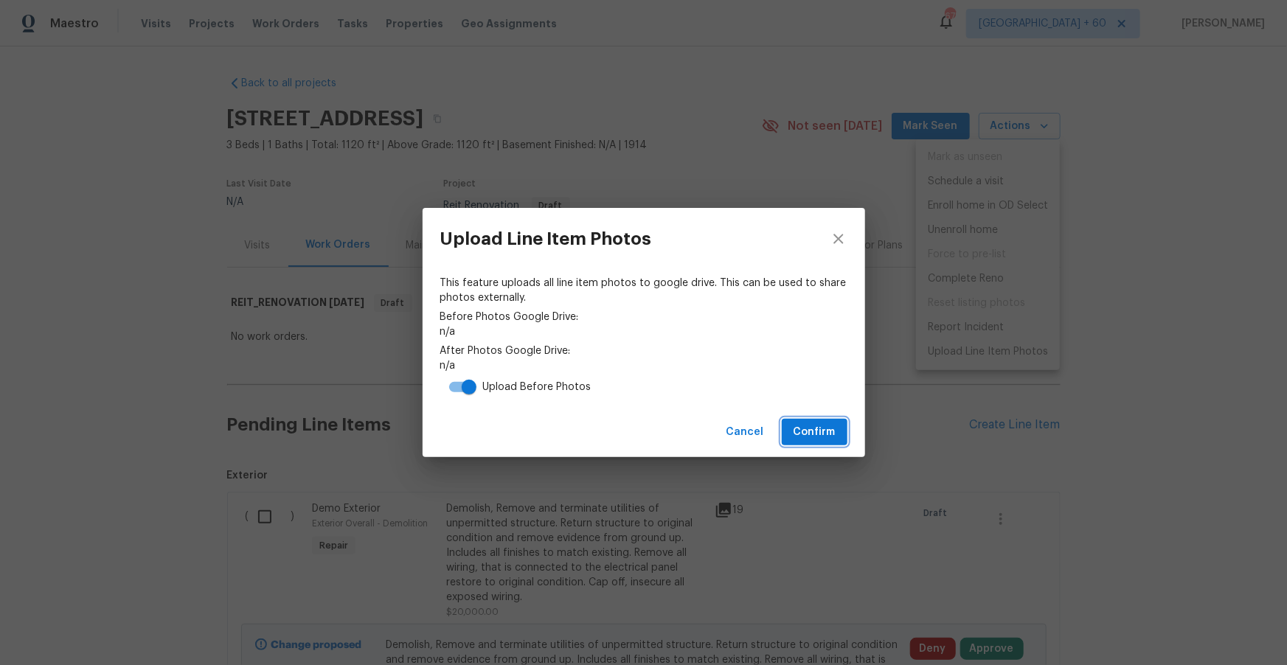
click at [826, 436] on span "Confirm" at bounding box center [815, 432] width 42 height 18
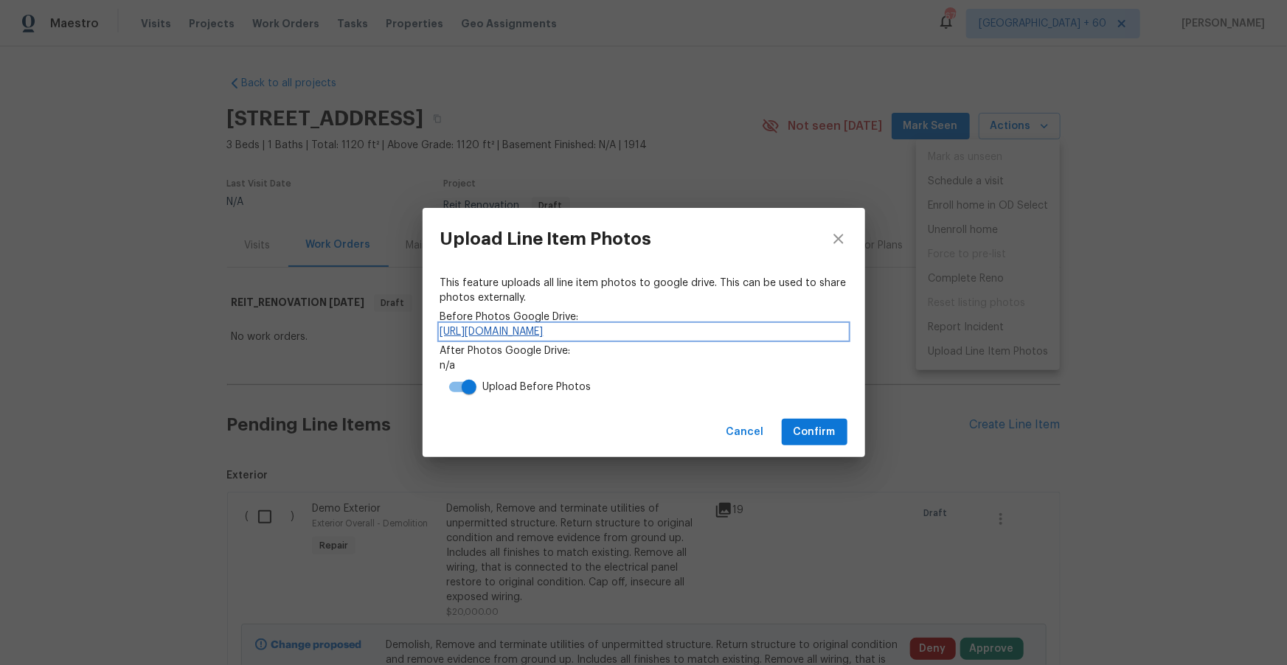
click at [765, 325] on link "https://drive.google.com/drive/folders/1l-uqmeEVGFSifaENw31Q4CF6ePPNoAx0" at bounding box center [643, 332] width 407 height 15
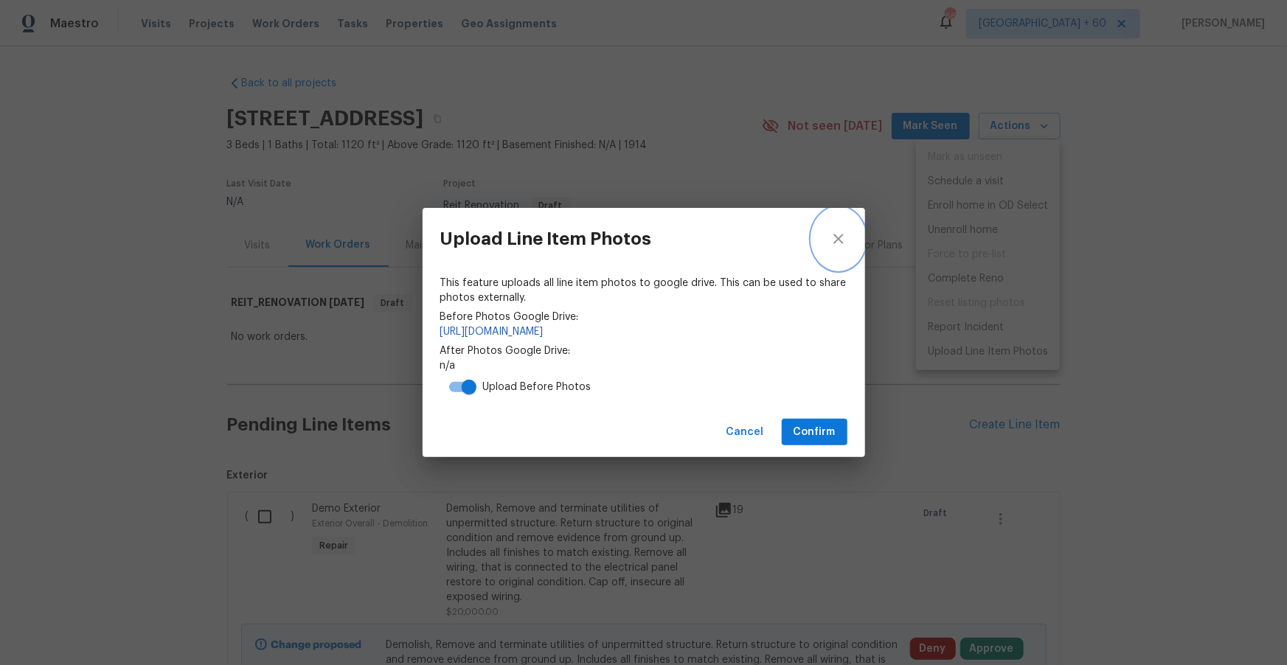
click at [839, 235] on icon "close" at bounding box center [839, 239] width 18 height 18
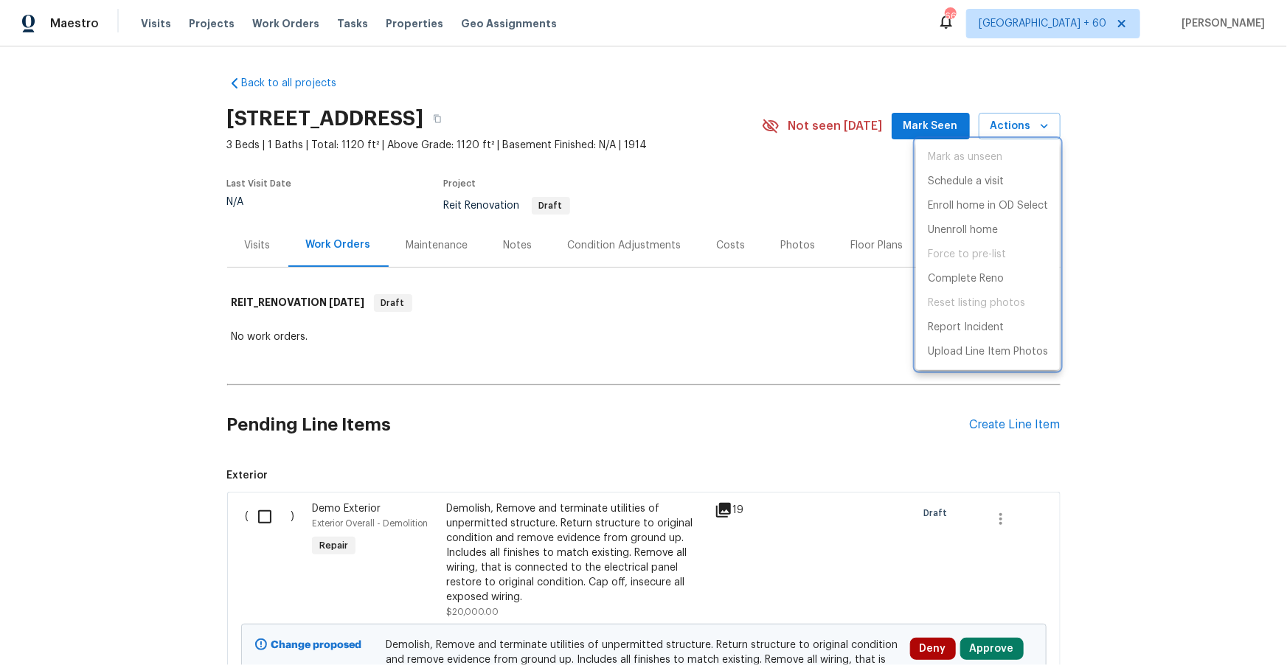
click at [634, 323] on div at bounding box center [643, 332] width 1287 height 665
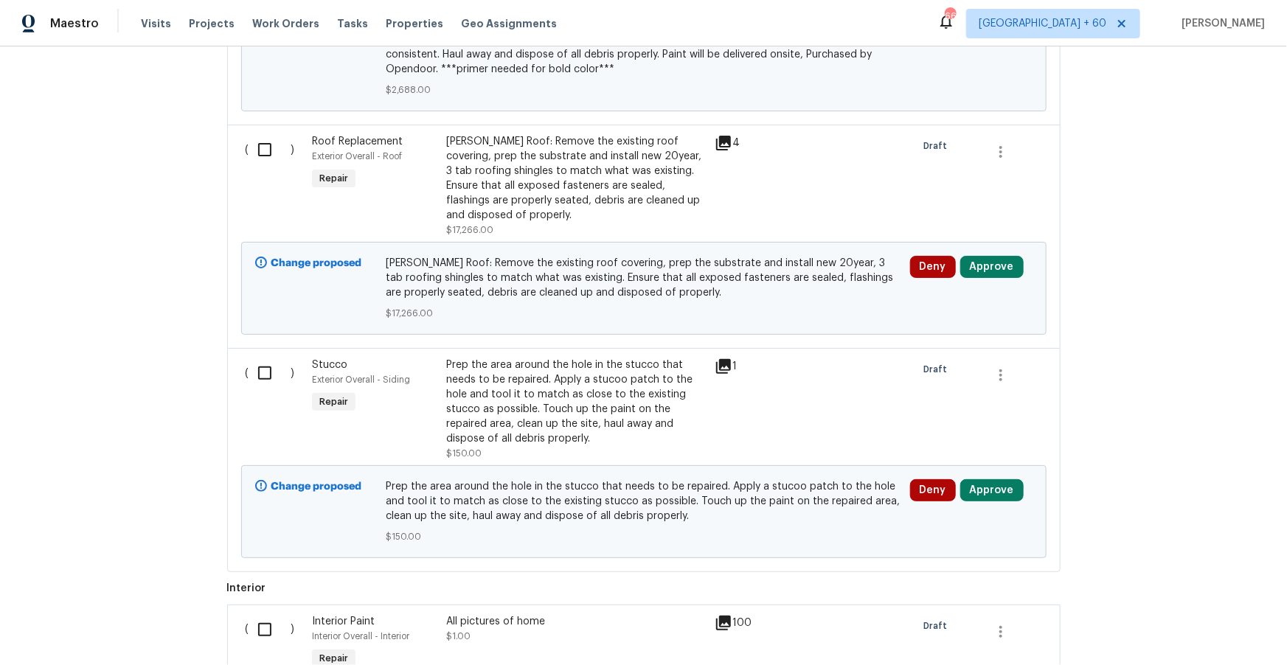
scroll to position [2099, 0]
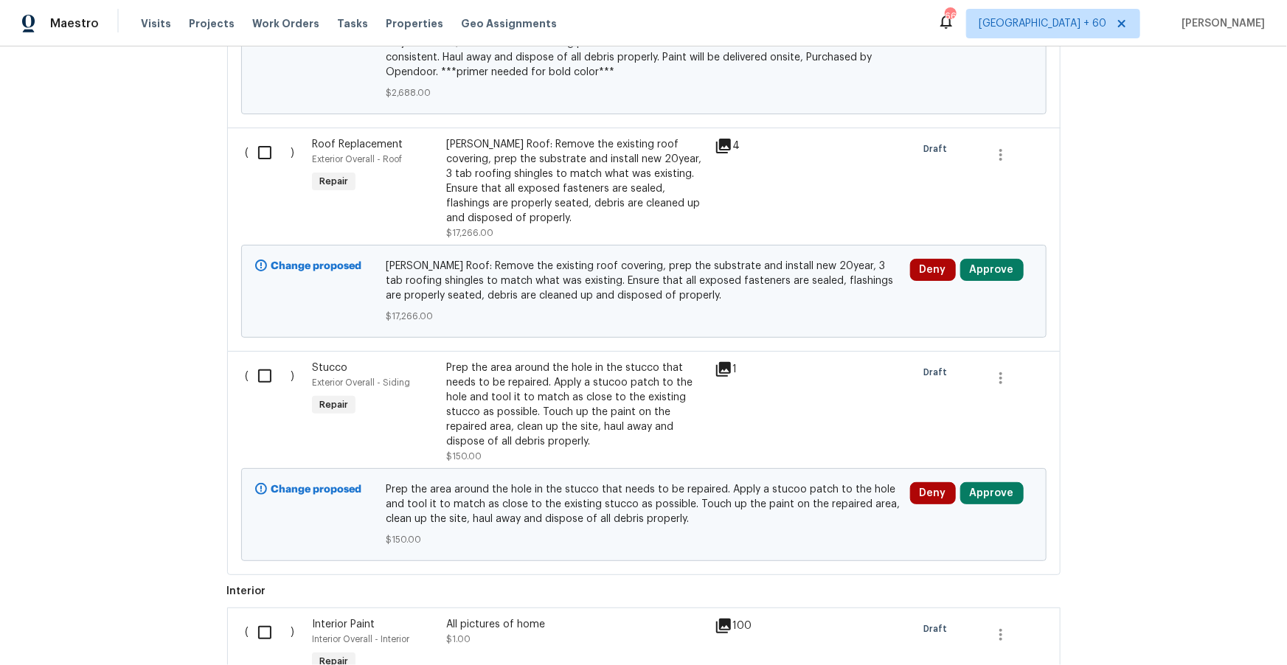
click at [268, 377] on input "checkbox" at bounding box center [270, 376] width 42 height 31
checkbox input "true"
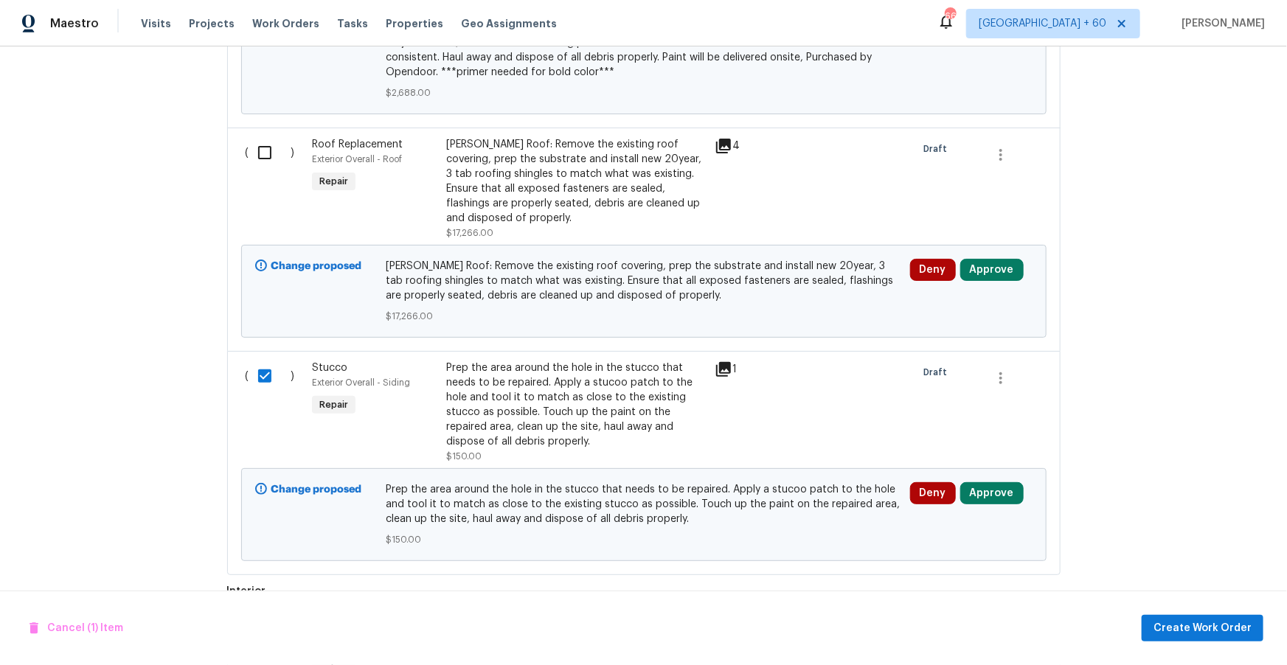
click at [262, 152] on input "checkbox" at bounding box center [270, 152] width 42 height 31
checkbox input "true"
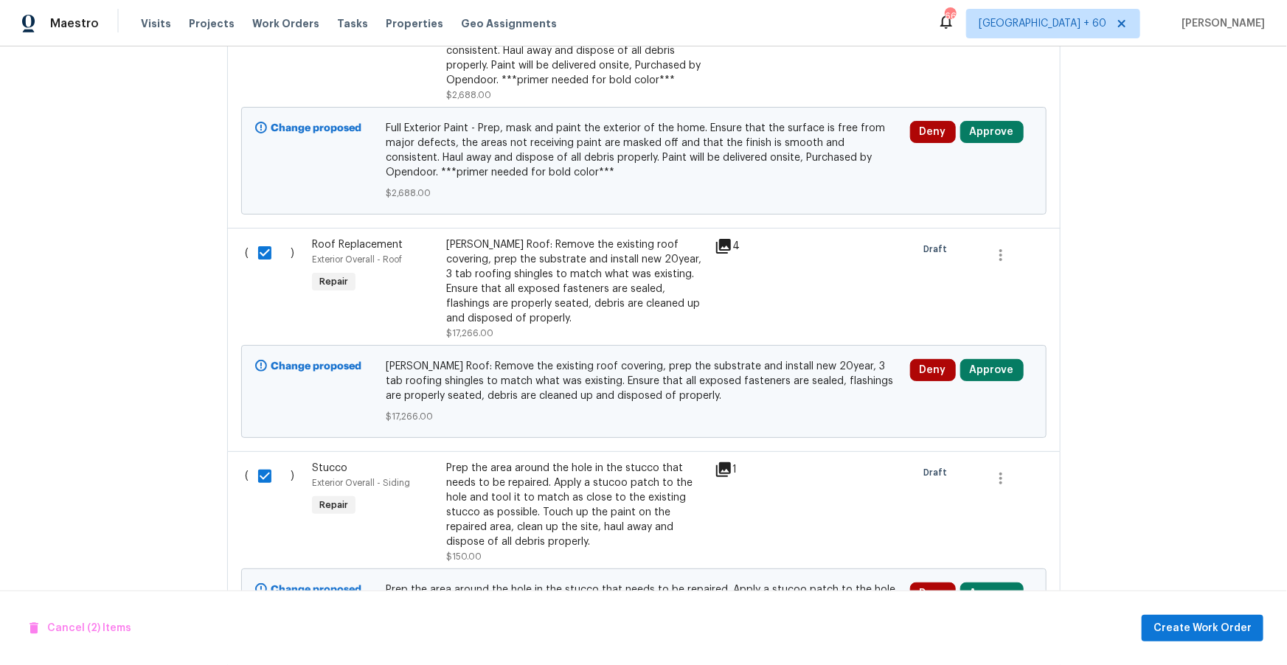
scroll to position [1868, 0]
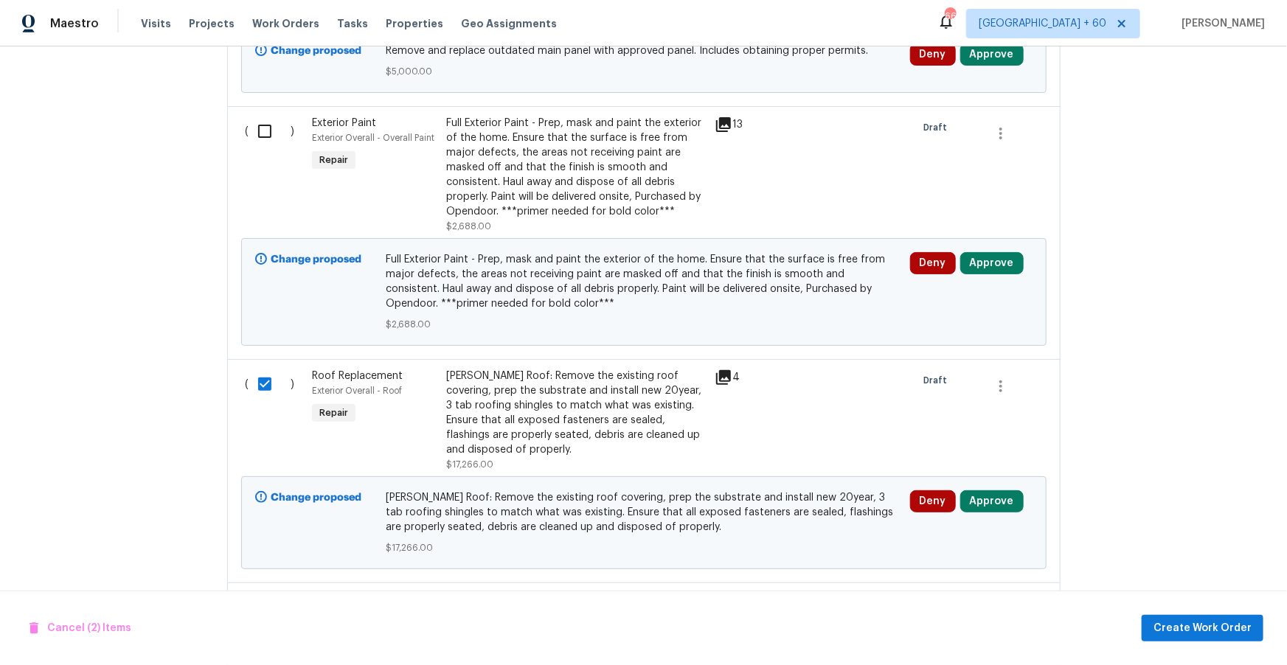
click at [260, 134] on input "checkbox" at bounding box center [270, 131] width 42 height 31
checkbox input "true"
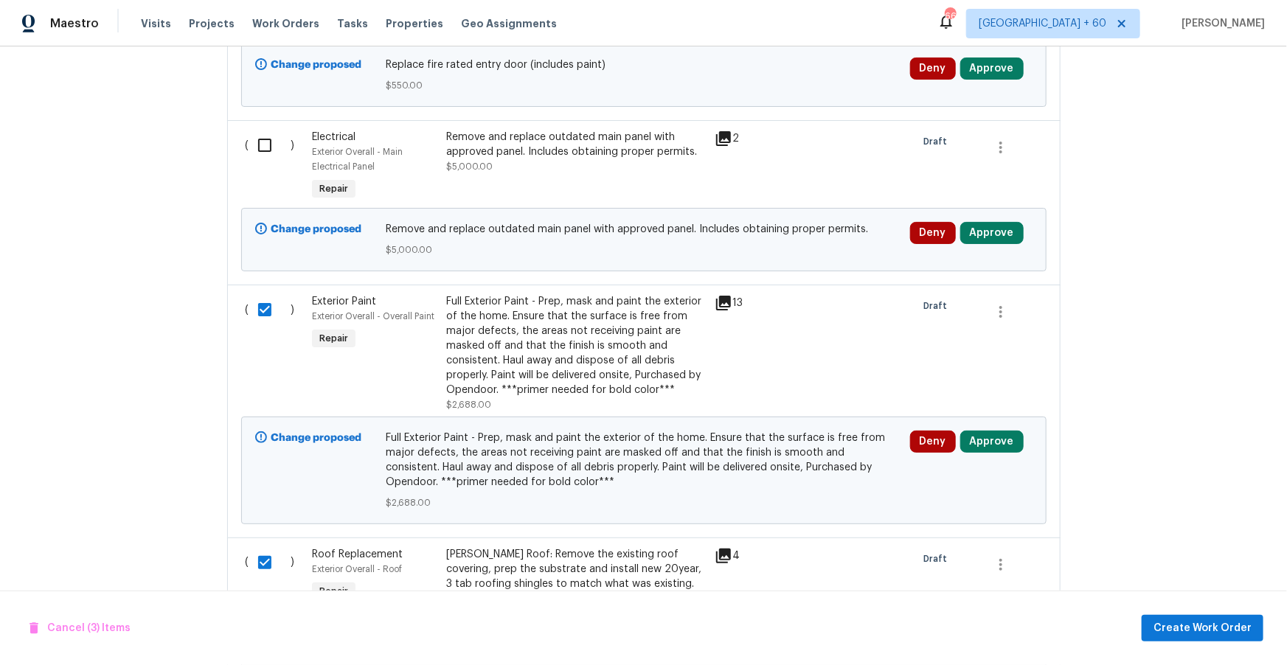
scroll to position [1640, 0]
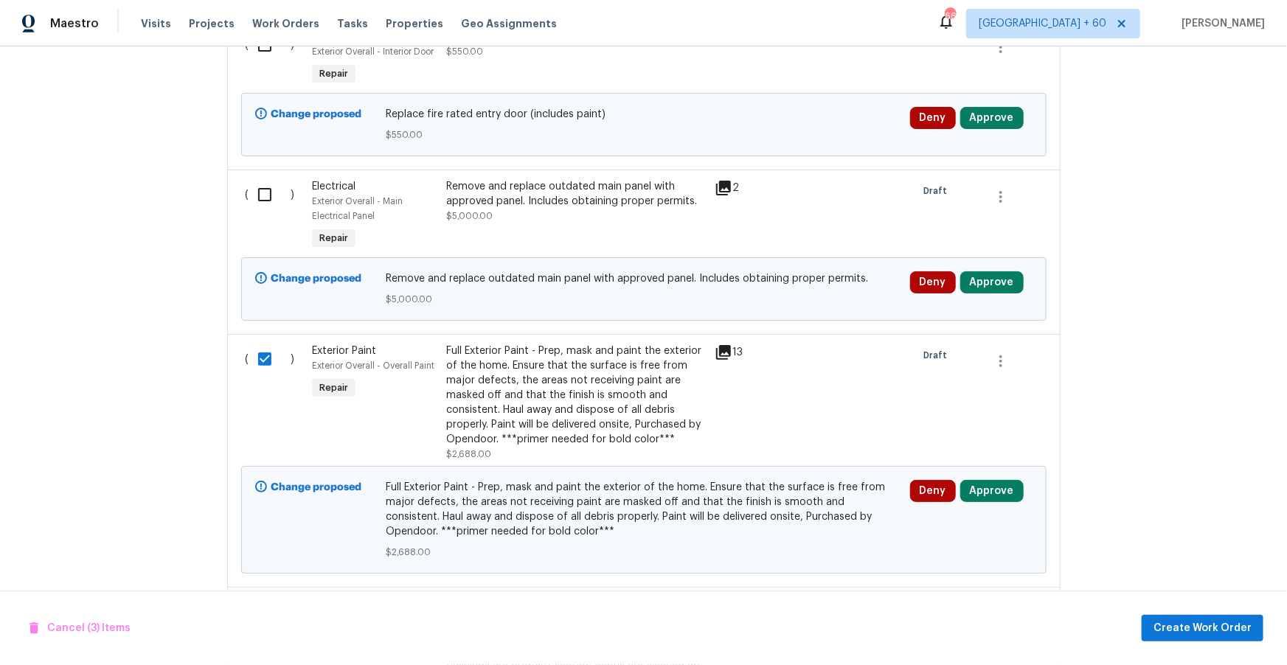
click at [257, 196] on input "checkbox" at bounding box center [270, 194] width 42 height 31
checkbox input "true"
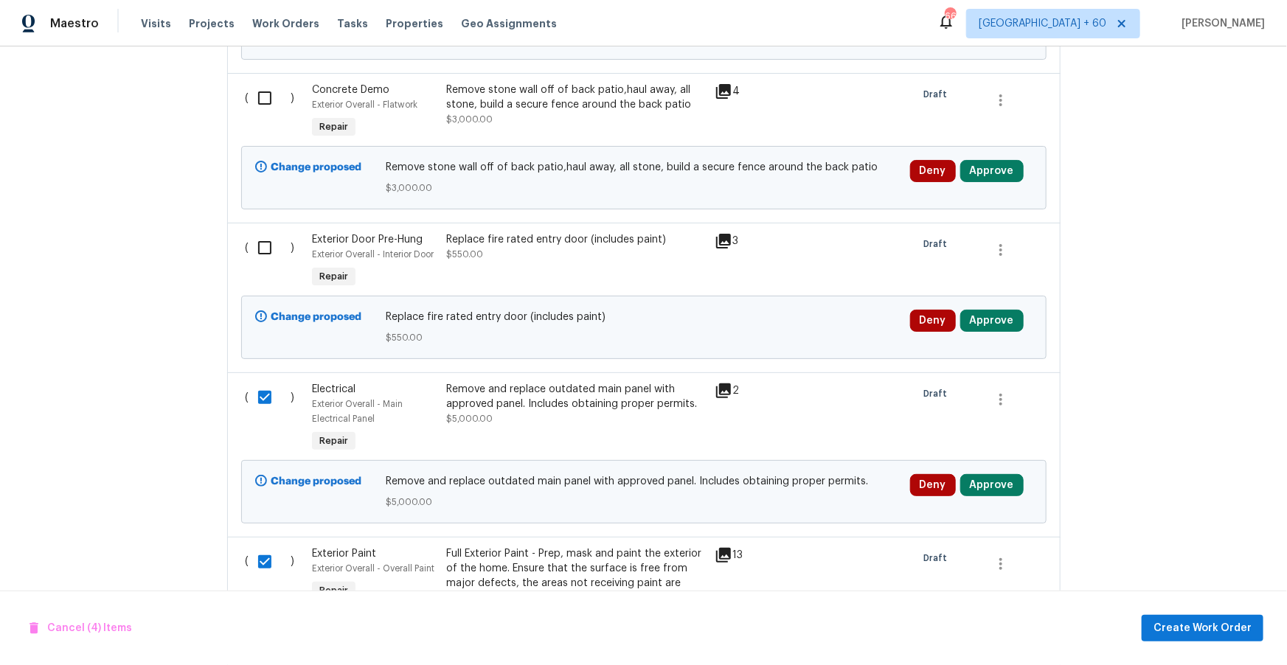
scroll to position [1395, 0]
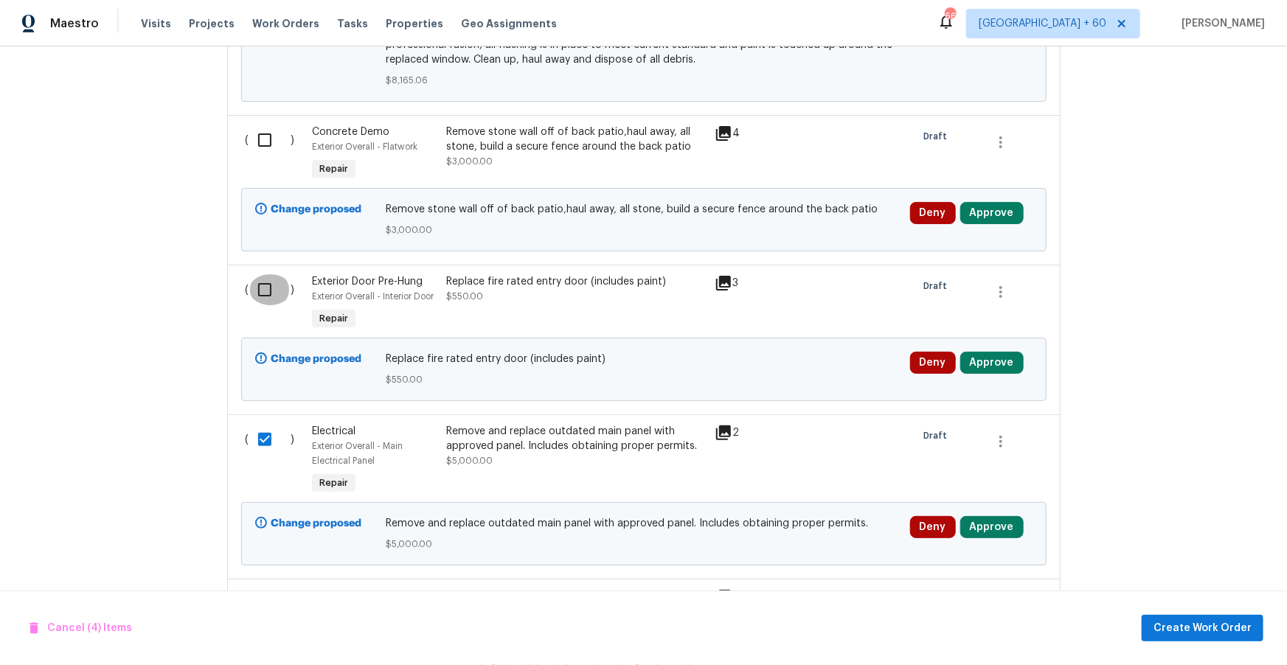
click at [266, 287] on input "checkbox" at bounding box center [270, 289] width 42 height 31
checkbox input "true"
click at [266, 148] on input "checkbox" at bounding box center [270, 140] width 42 height 31
checkbox input "true"
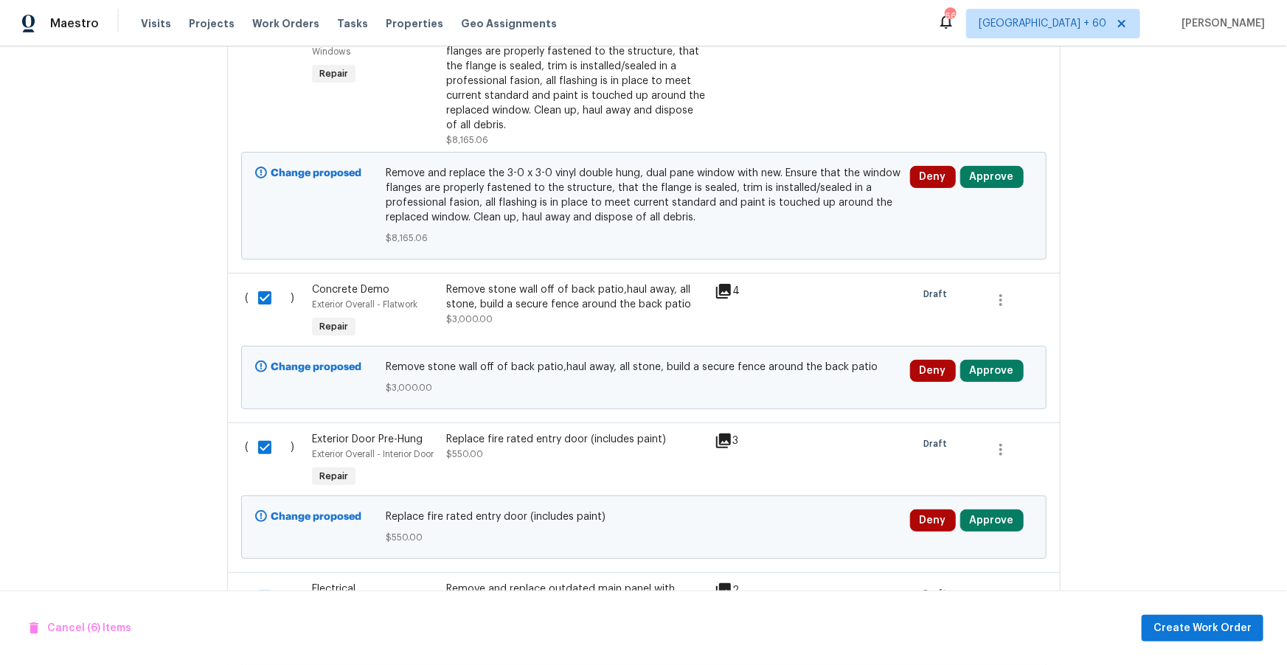
scroll to position [1193, 0]
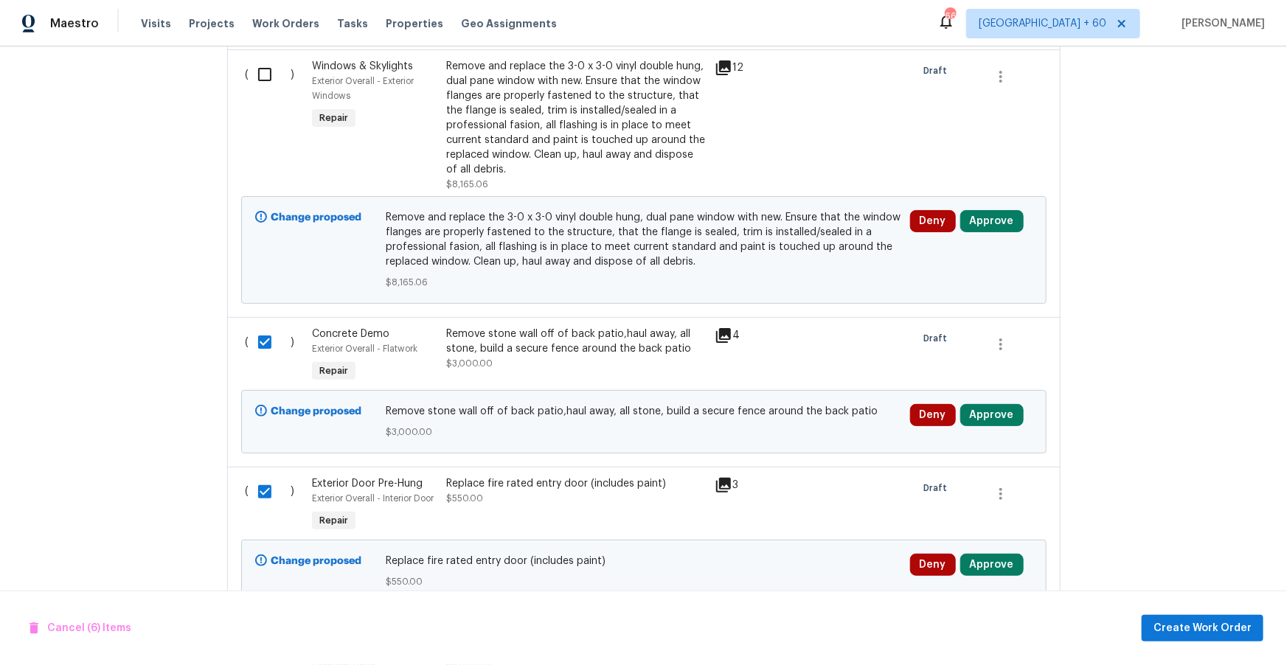
click at [265, 85] on input "checkbox" at bounding box center [270, 74] width 42 height 31
checkbox input "true"
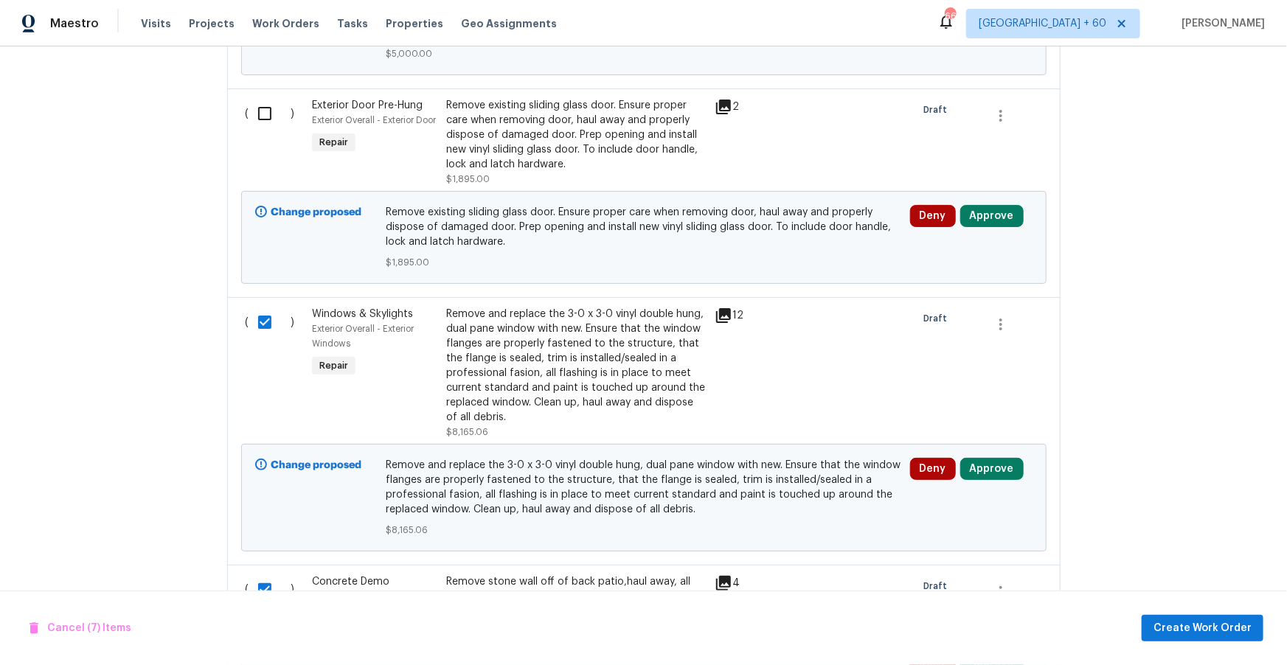
click at [259, 114] on input "checkbox" at bounding box center [270, 113] width 42 height 31
checkbox input "true"
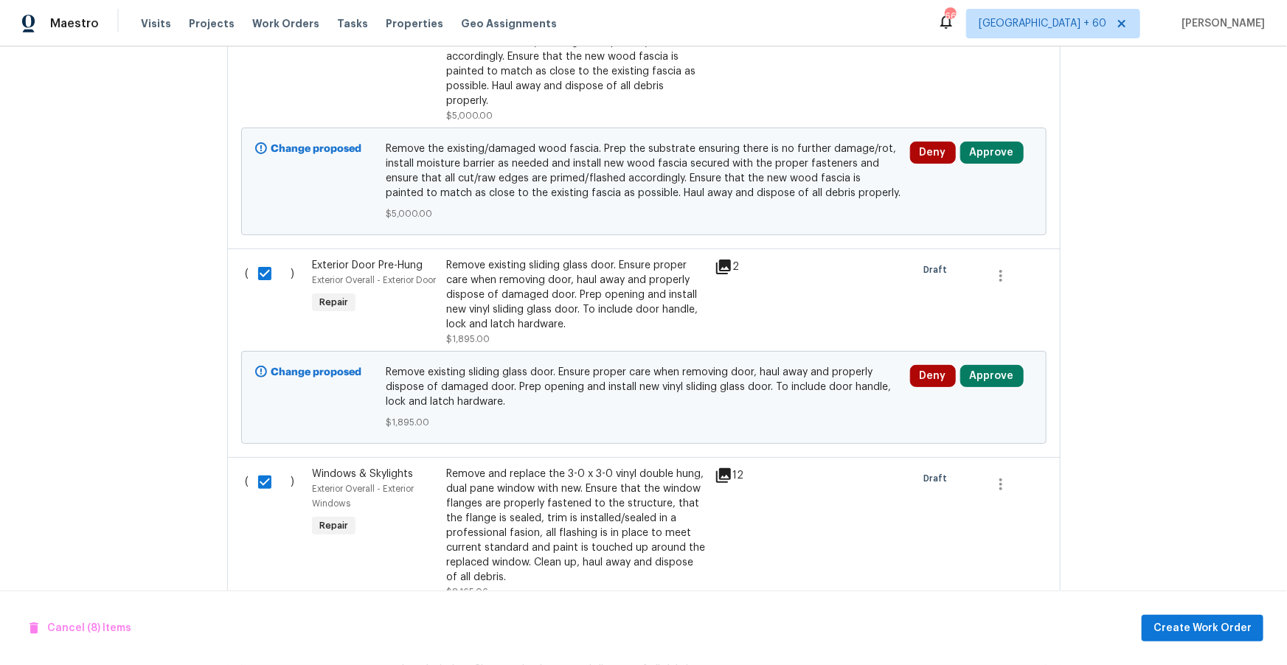
scroll to position [704, 0]
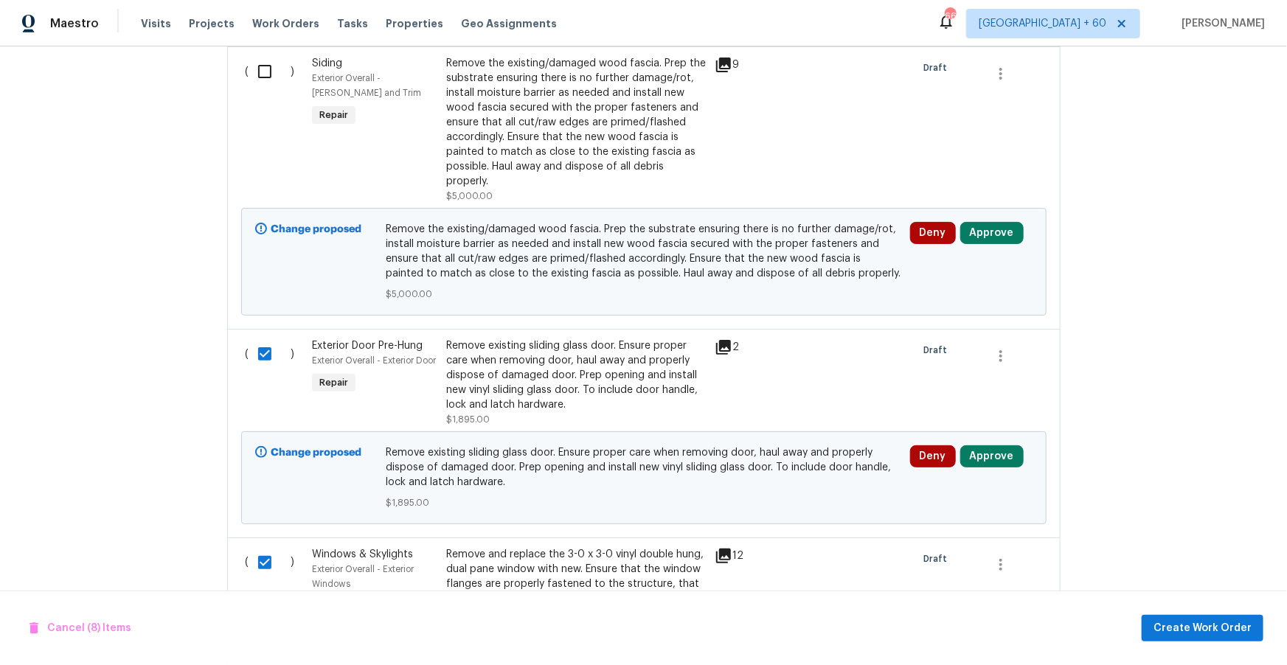
click at [265, 75] on input "checkbox" at bounding box center [270, 71] width 42 height 31
checkbox input "true"
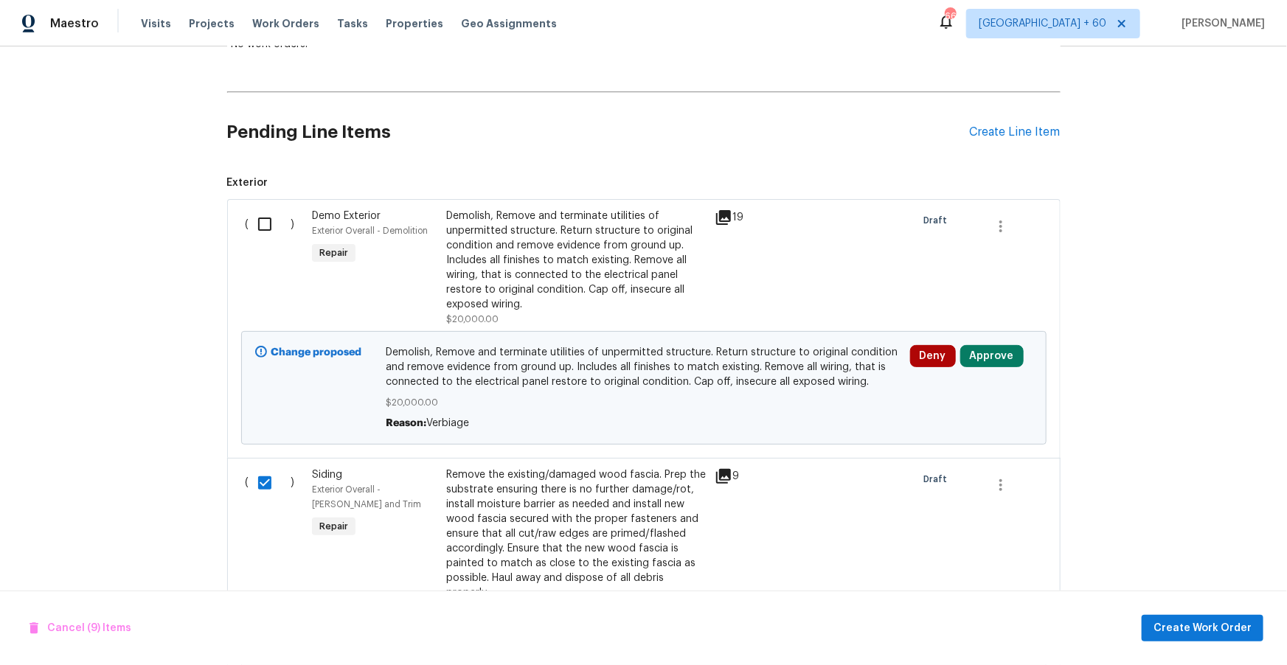
scroll to position [278, 0]
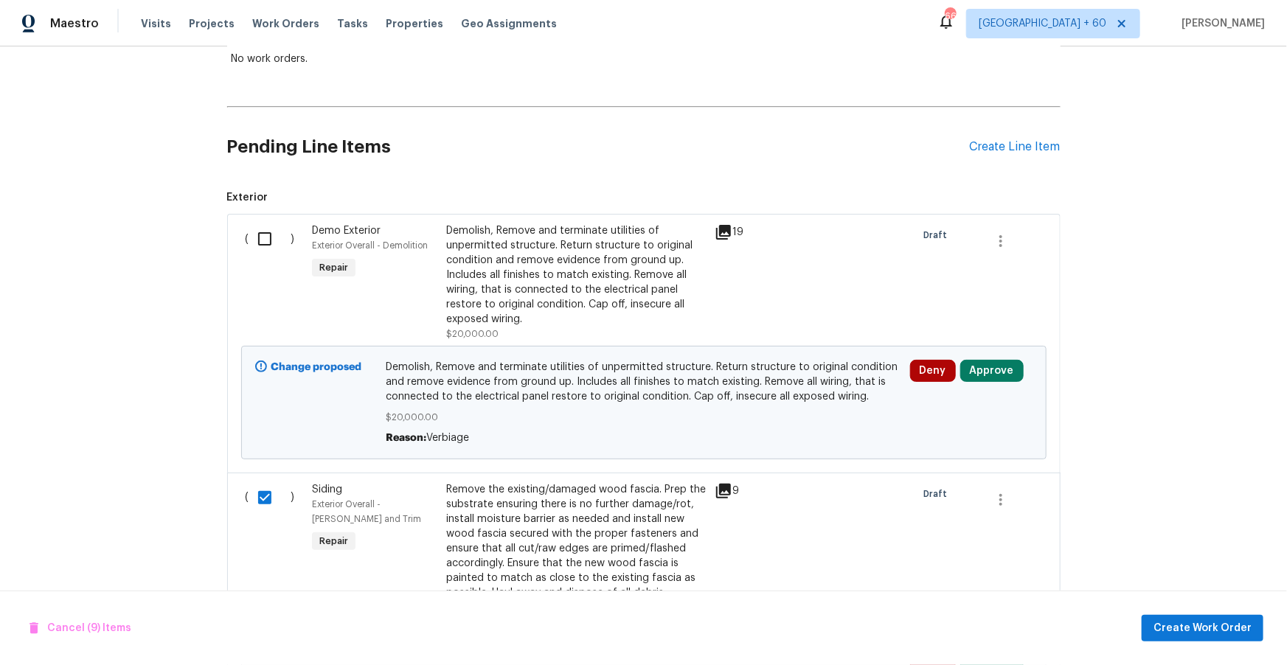
click at [260, 237] on input "checkbox" at bounding box center [270, 238] width 42 height 31
checkbox input "true"
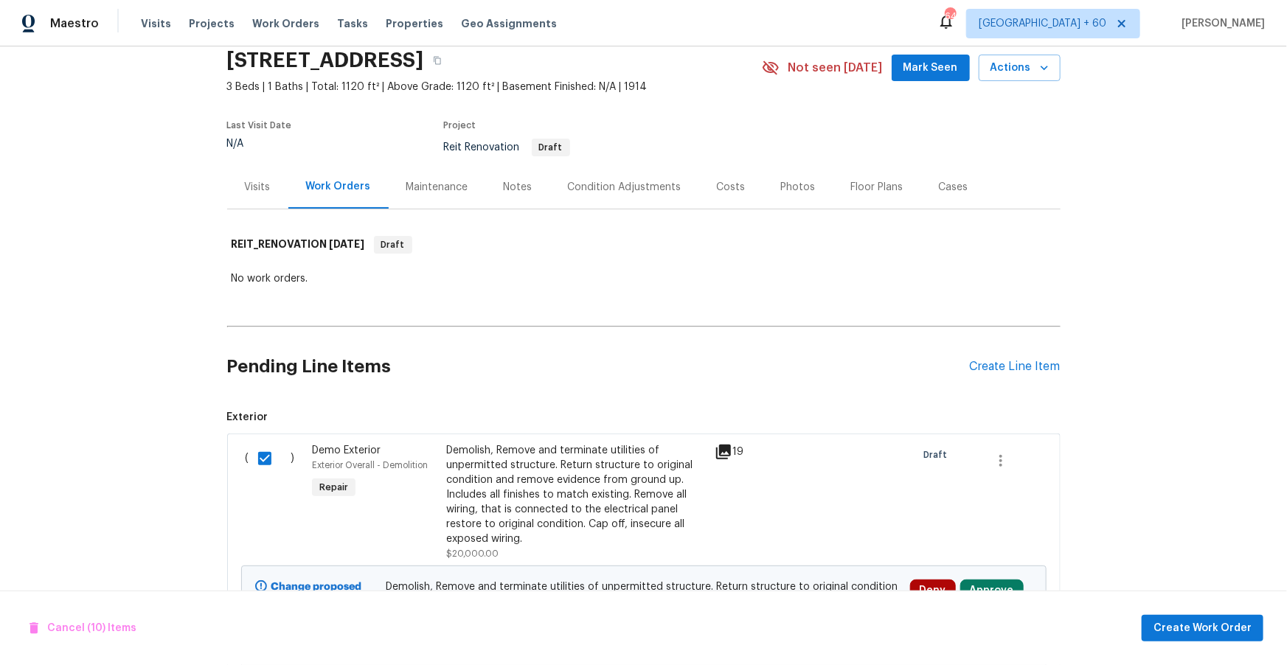
scroll to position [0, 0]
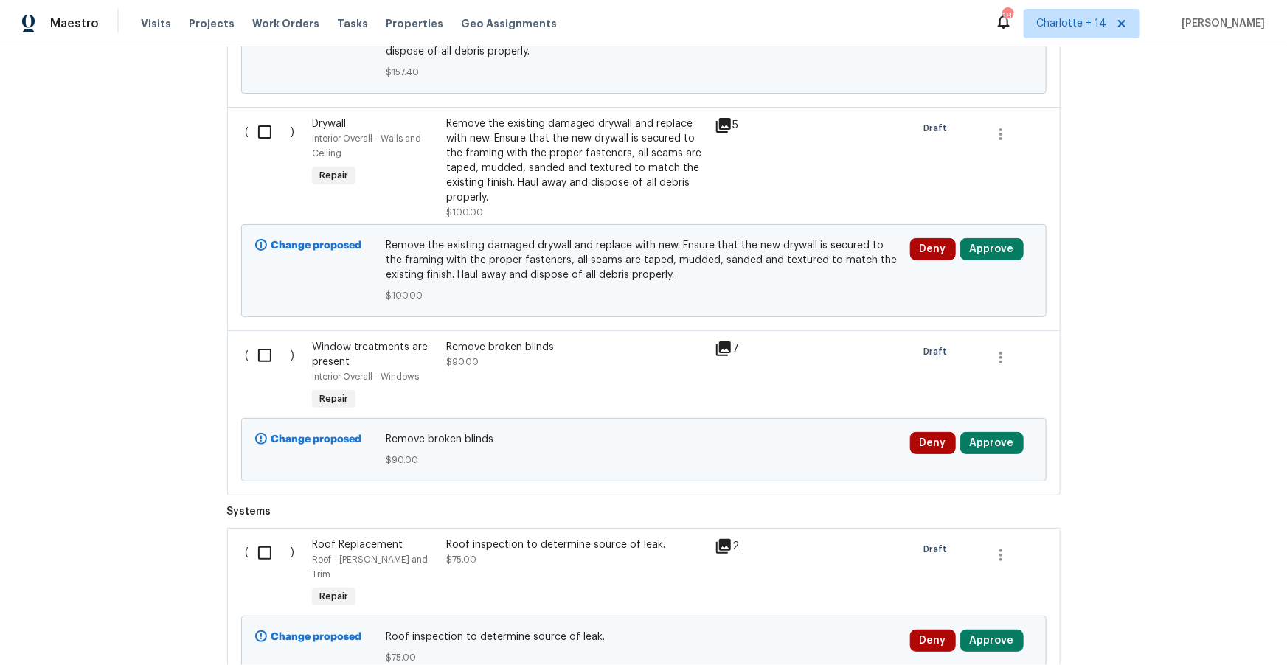
scroll to position [7398, 0]
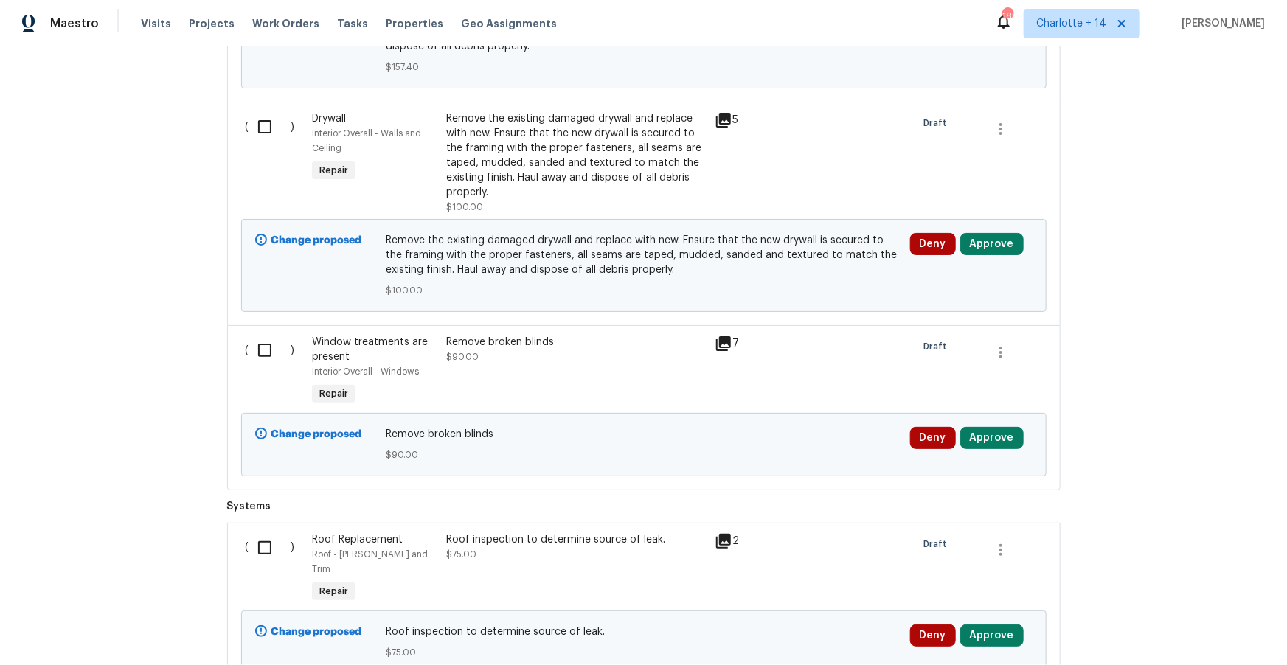
click at [729, 534] on icon at bounding box center [723, 541] width 15 height 15
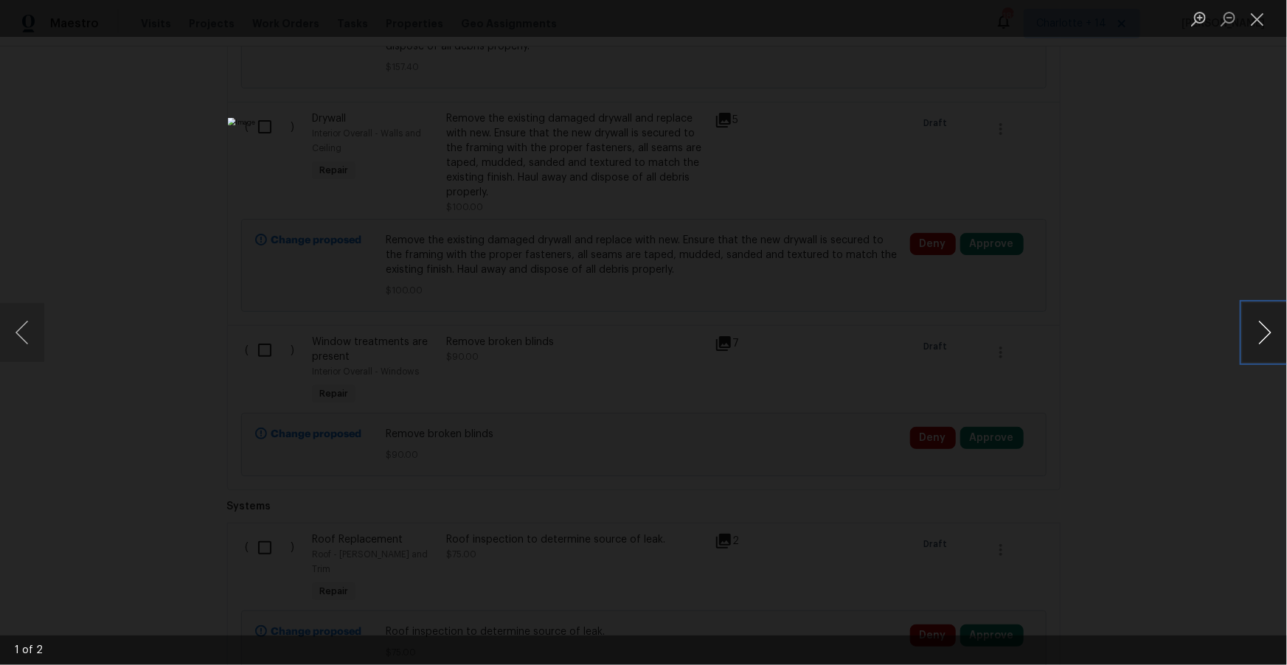
click at [1261, 343] on button "Next image" at bounding box center [1265, 332] width 44 height 59
click at [1218, 386] on div "Lightbox" at bounding box center [643, 332] width 1287 height 665
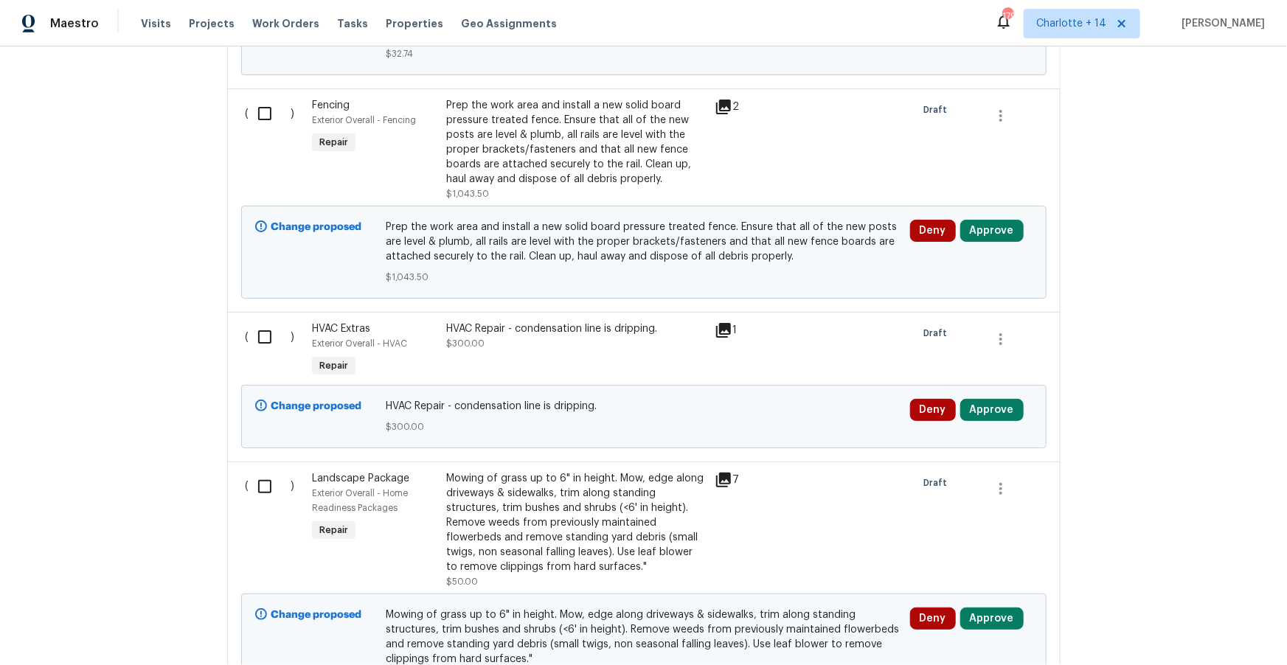
scroll to position [0, 0]
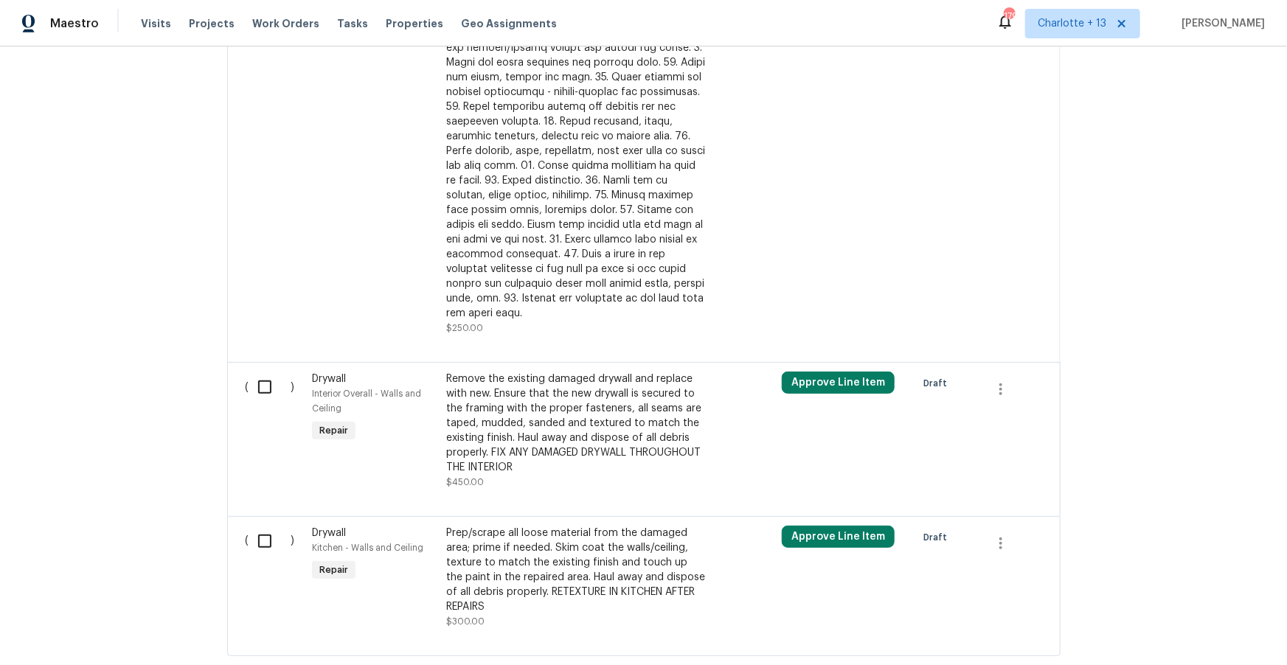
scroll to position [999, 0]
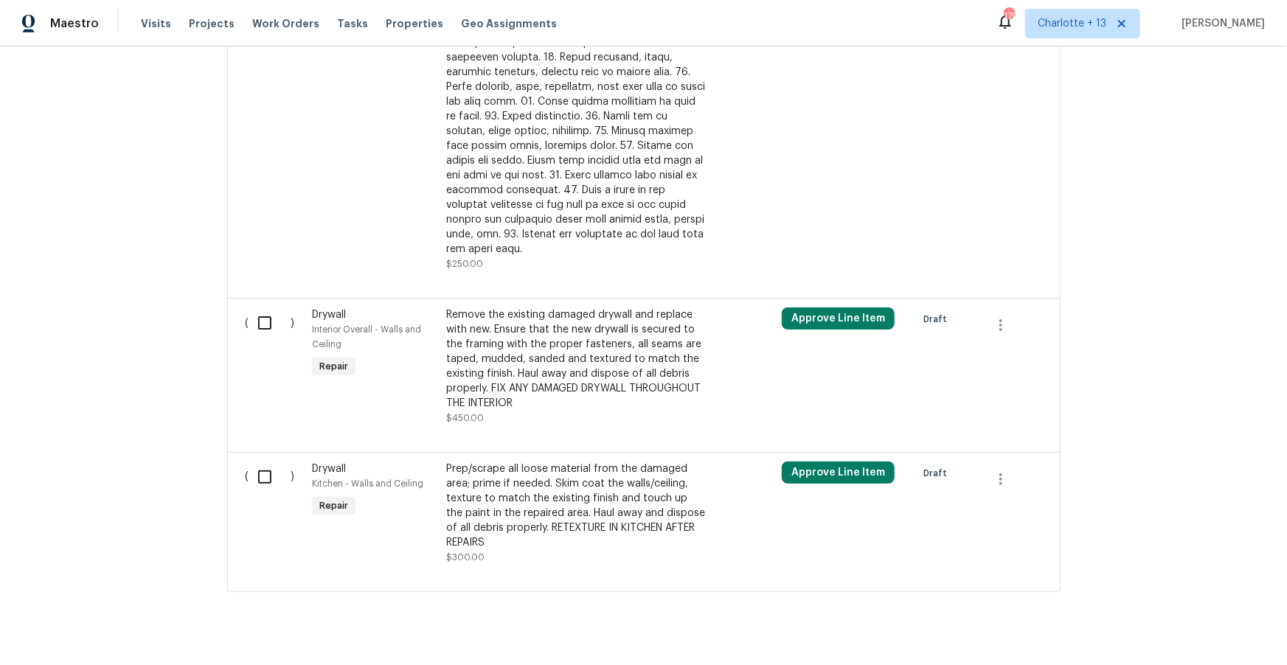
click at [262, 308] on input "checkbox" at bounding box center [270, 323] width 42 height 31
checkbox input "true"
click at [264, 462] on input "checkbox" at bounding box center [270, 477] width 42 height 31
checkbox input "false"
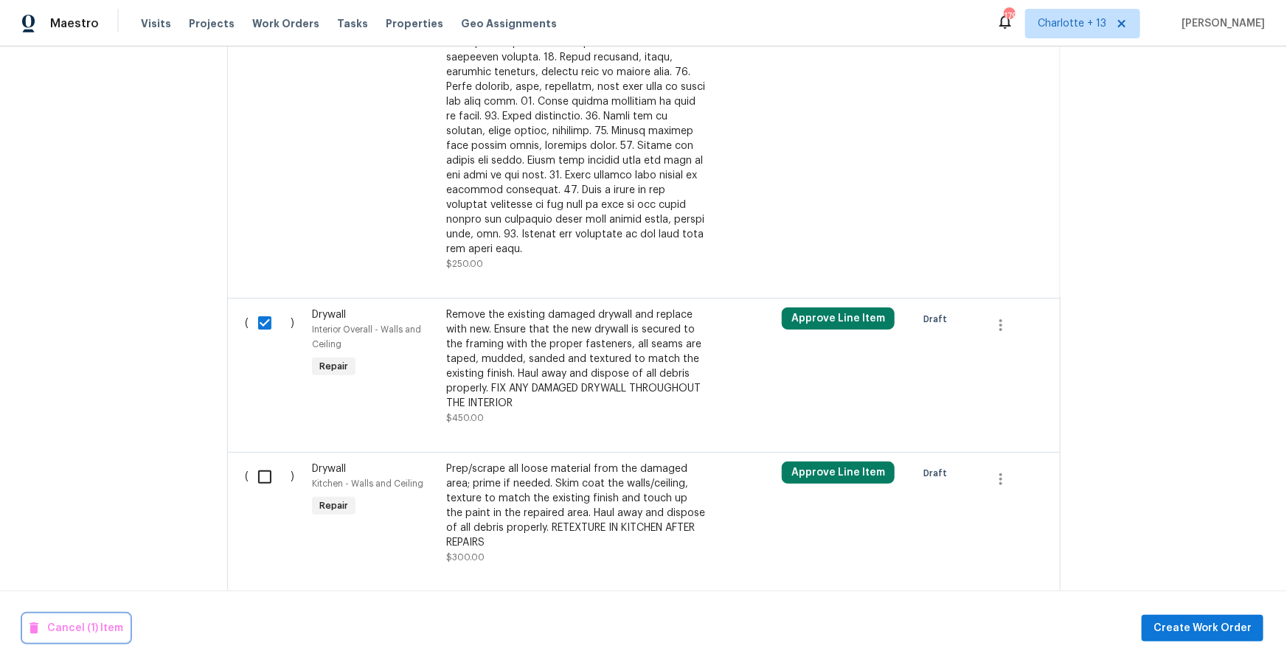
click at [82, 628] on span "Cancel (1) Item" at bounding box center [77, 629] width 94 height 18
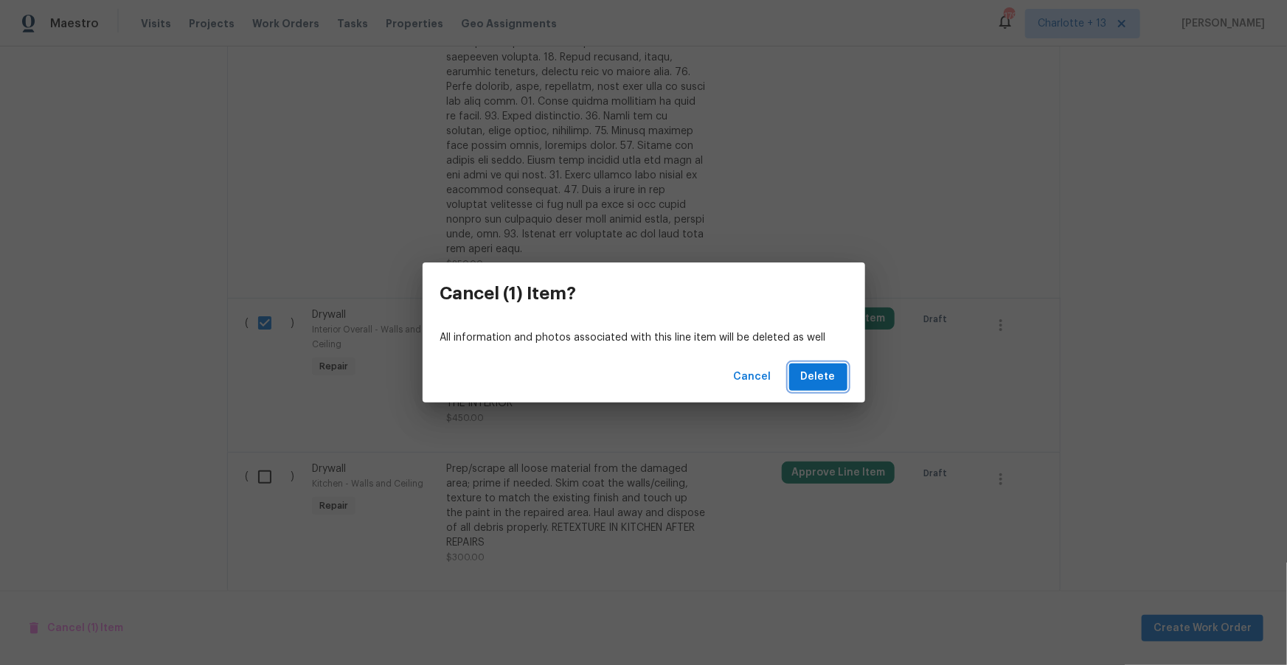
click at [815, 379] on span "Delete" at bounding box center [818, 377] width 35 height 18
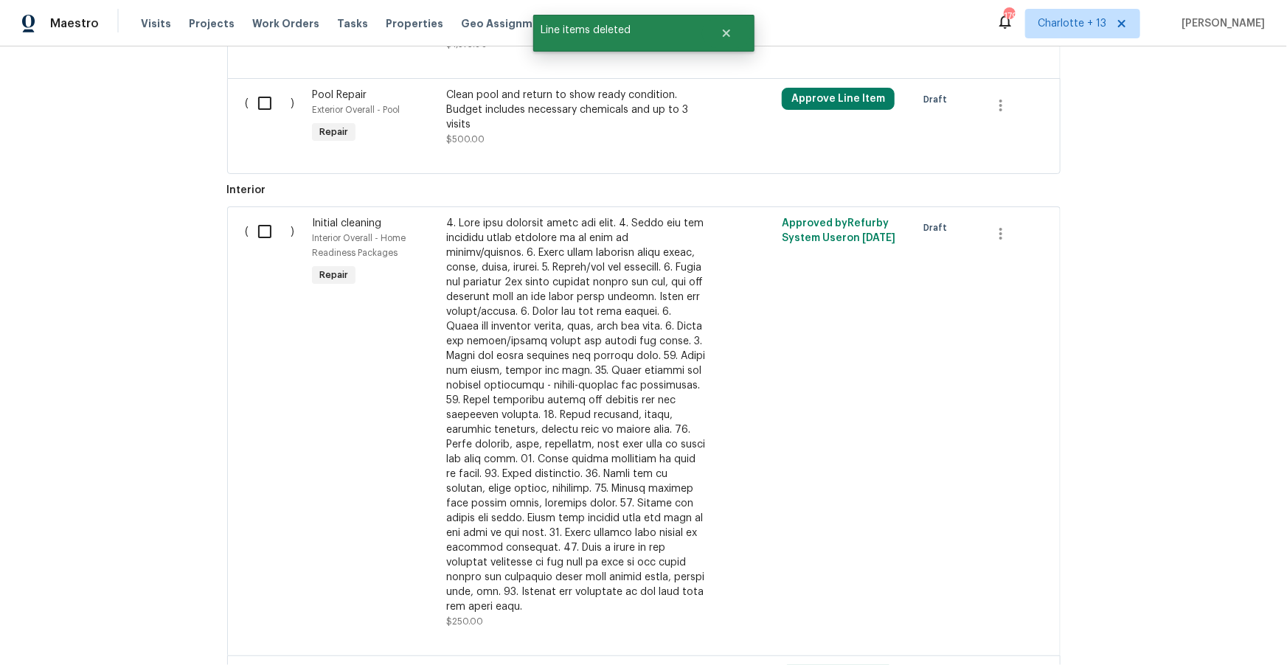
scroll to position [578, 0]
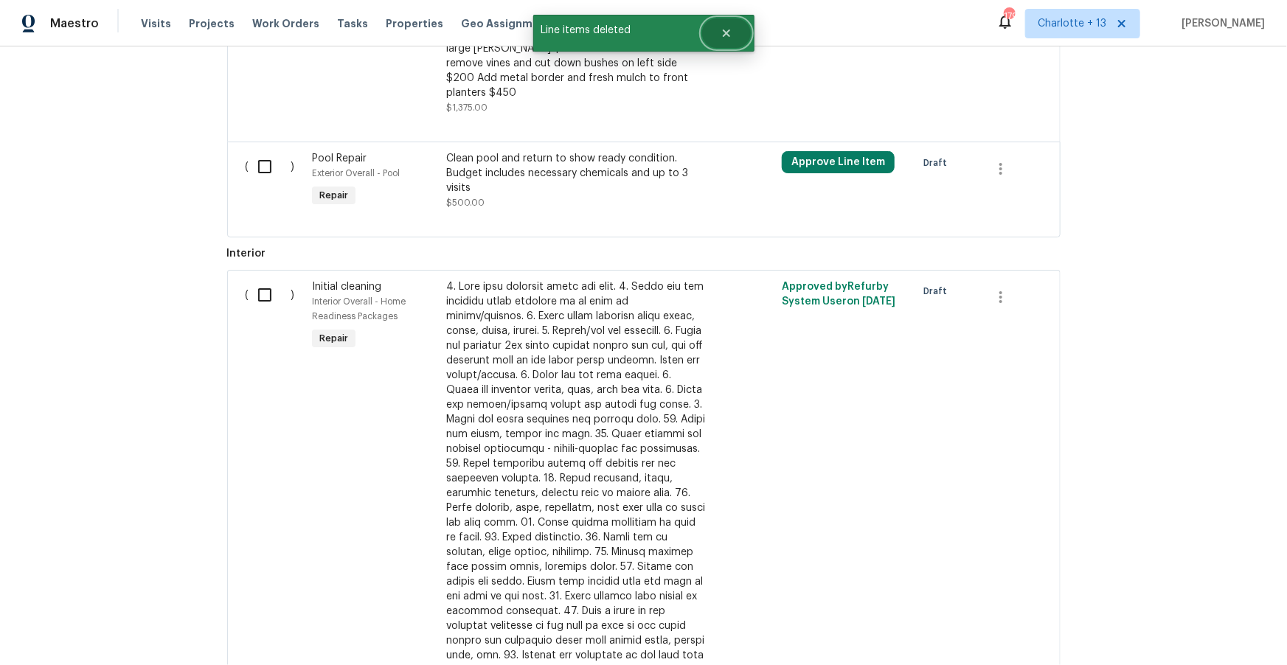
click at [719, 25] on button "Close" at bounding box center [726, 33] width 49 height 30
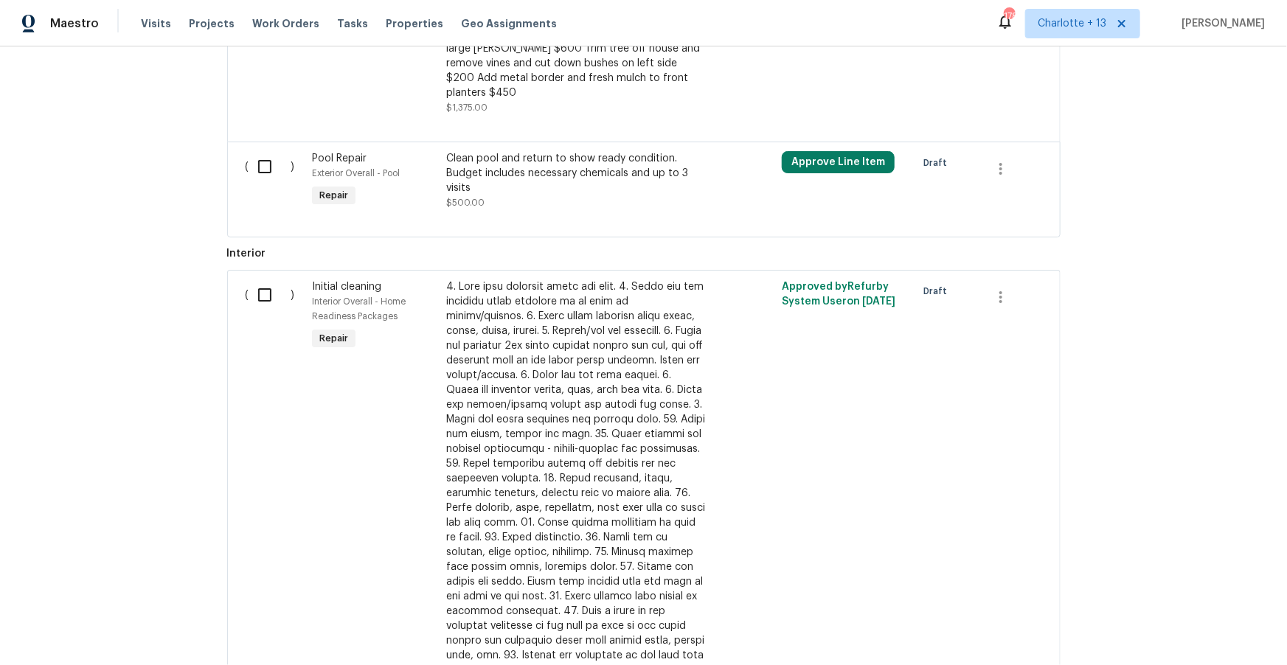
scroll to position [0, 0]
